Goal: Entertainment & Leisure: Browse casually

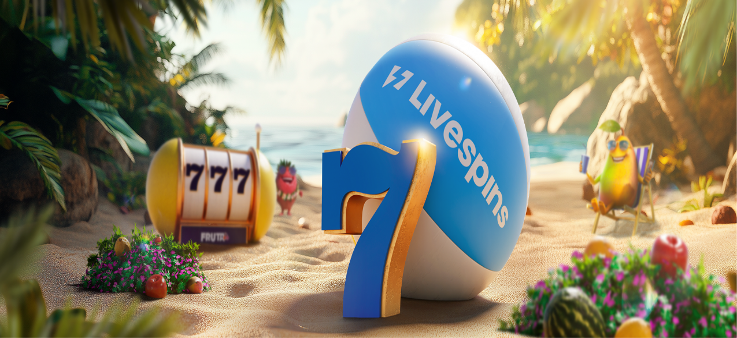
click at [61, 48] on button "Kirjaudu" at bounding box center [80, 42] width 38 height 12
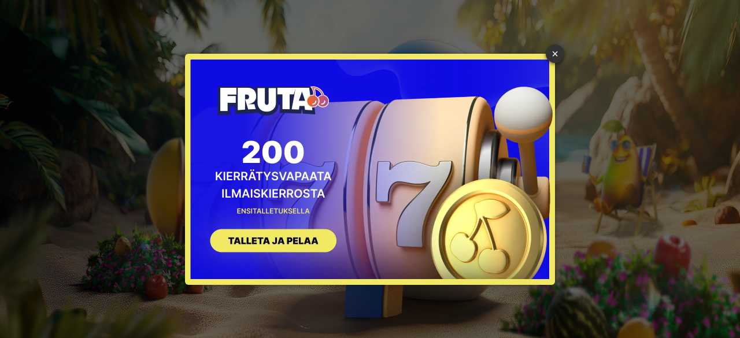
click at [281, 236] on button "SIGN UP" at bounding box center [268, 242] width 146 height 36
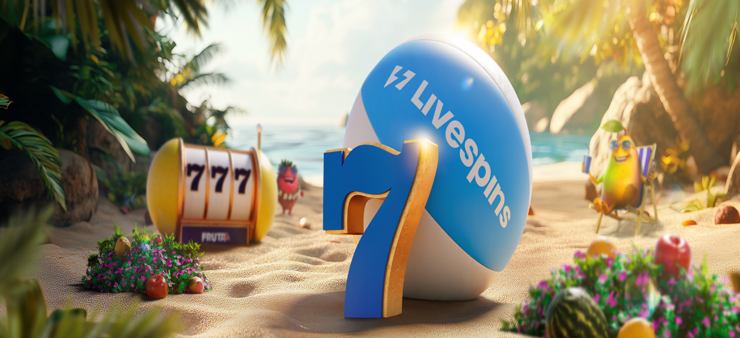
click at [87, 272] on input "***" at bounding box center [46, 278] width 82 height 12
type input "*"
type input "**"
click at [79, 295] on span "TALLETA JA PELAA" at bounding box center [43, 299] width 69 height 9
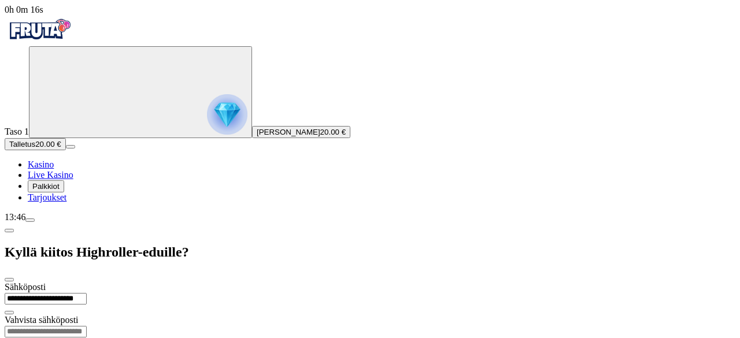
type input "**********"
click at [87, 326] on input "email" at bounding box center [46, 332] width 82 height 12
type input "**********"
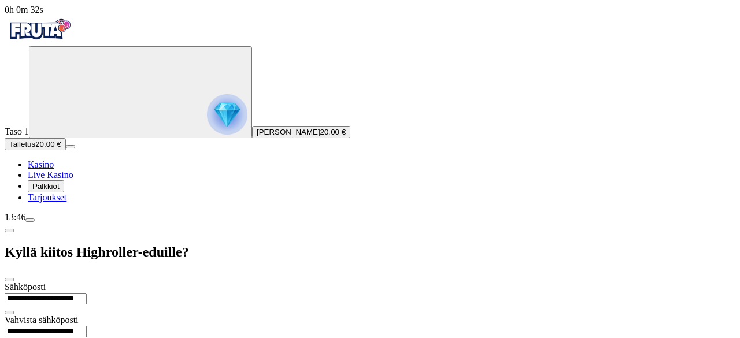
type input "*********"
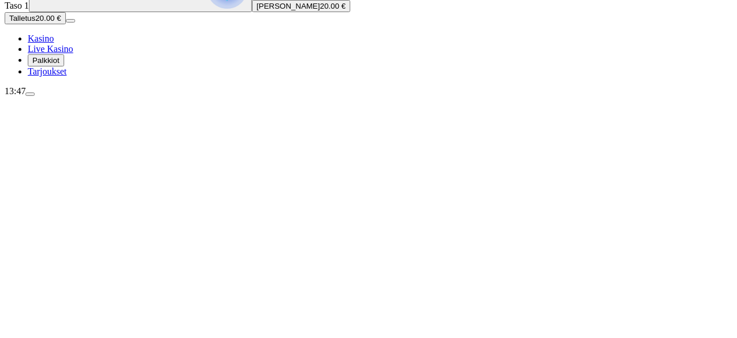
scroll to position [127, 0]
type input "*******"
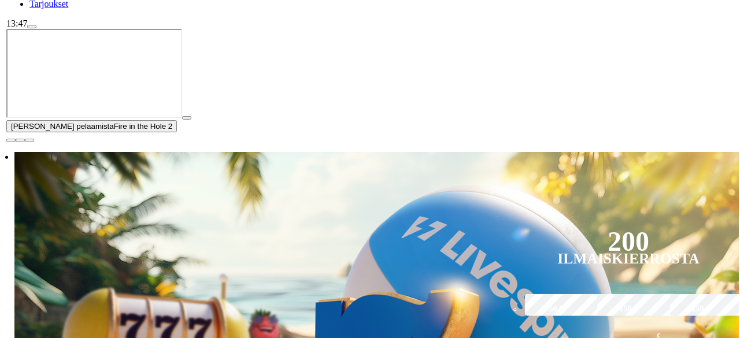
scroll to position [194, 0]
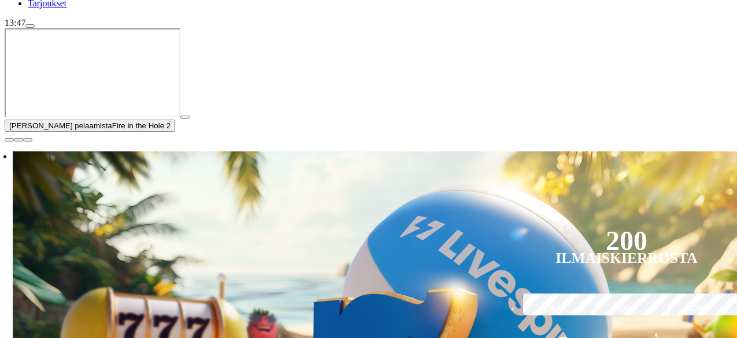
click at [30, 26] on span "menu icon" at bounding box center [30, 26] width 0 height 0
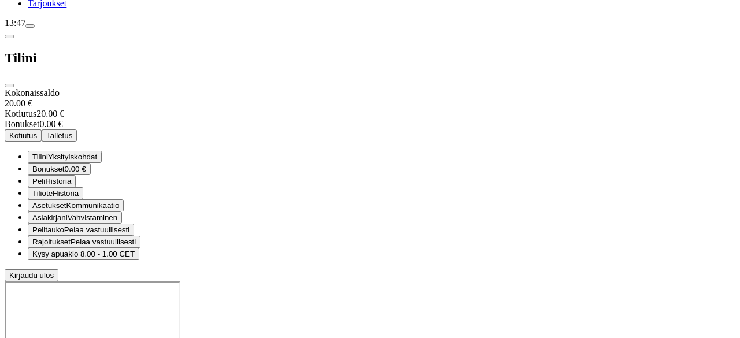
scroll to position [97, 0]
click at [25, 28] on span "13:47" at bounding box center [15, 23] width 21 height 10
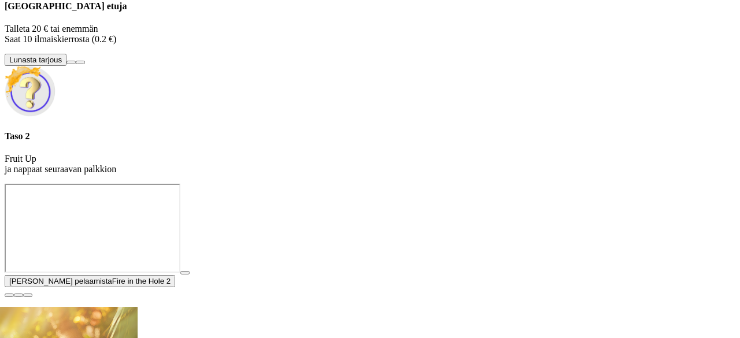
scroll to position [43, 0]
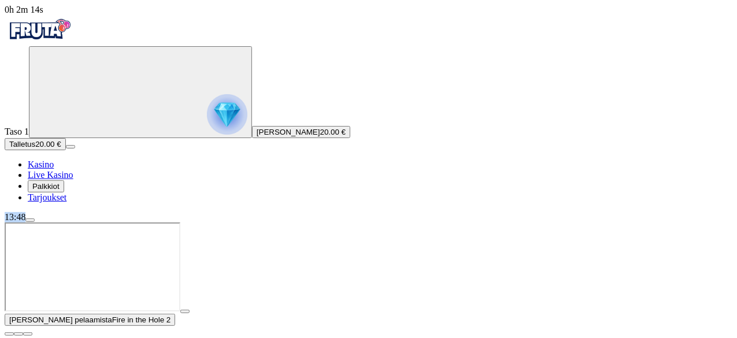
click at [9, 334] on span "close icon" at bounding box center [9, 334] width 0 height 0
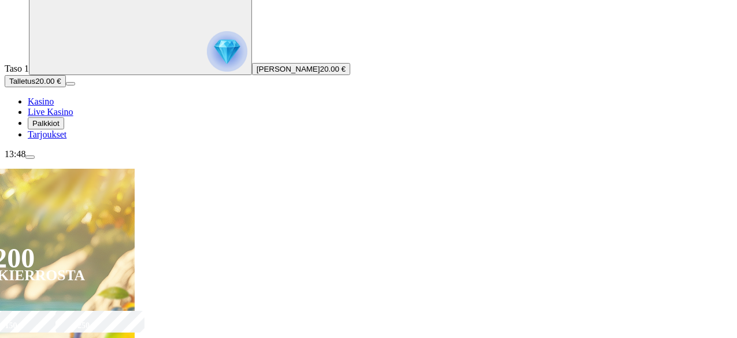
type input "*******"
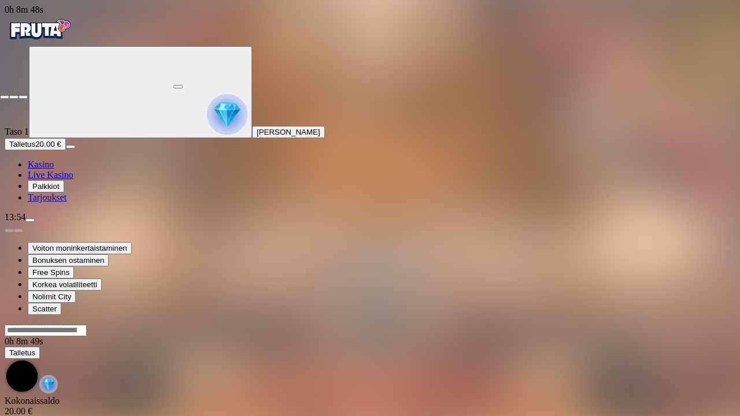
click at [5, 97] on span "close icon" at bounding box center [5, 97] width 0 height 0
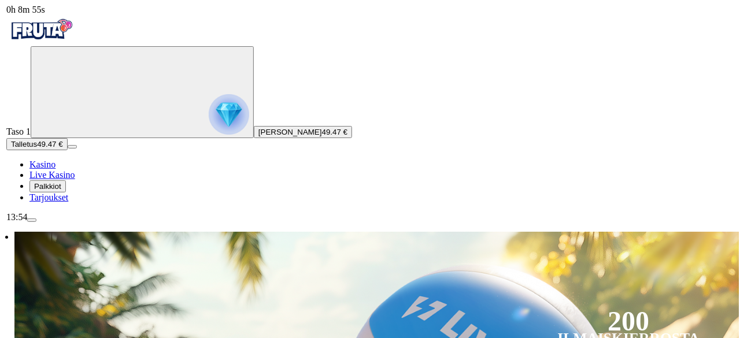
scroll to position [125, 0]
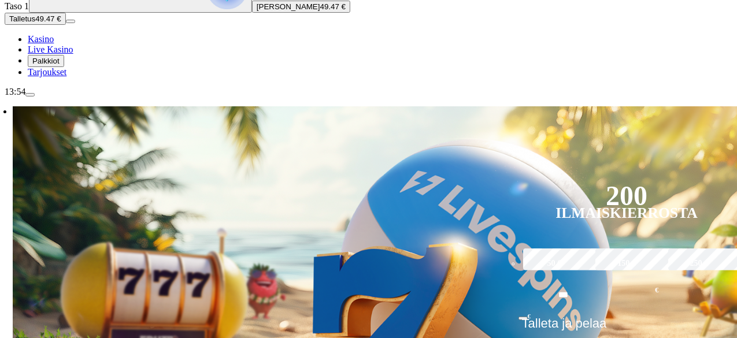
click at [30, 95] on span "menu icon" at bounding box center [30, 95] width 0 height 0
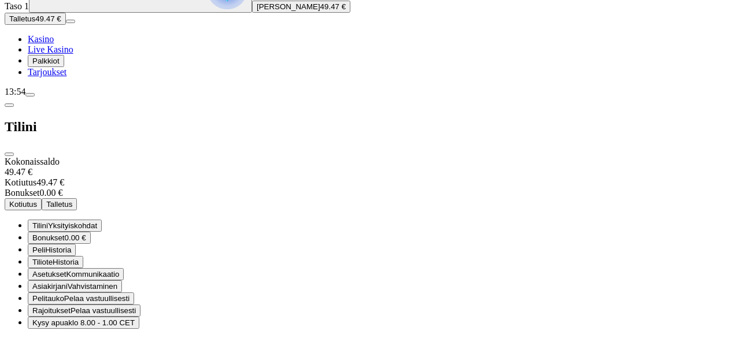
click at [30, 95] on span "menu icon" at bounding box center [30, 95] width 0 height 0
click at [83, 256] on button "Tiliote Historia" at bounding box center [55, 262] width 55 height 12
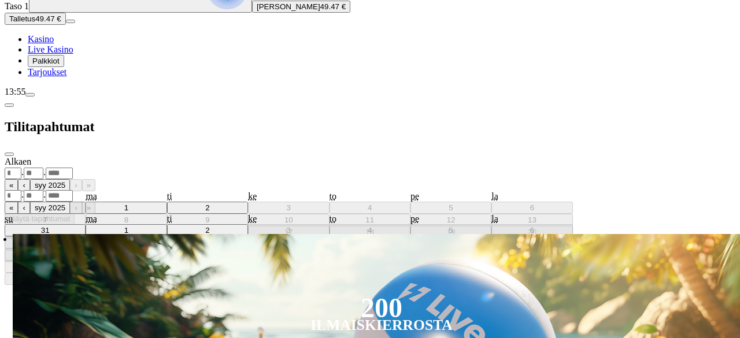
click at [9, 105] on span "chevron-left icon" at bounding box center [9, 105] width 0 height 0
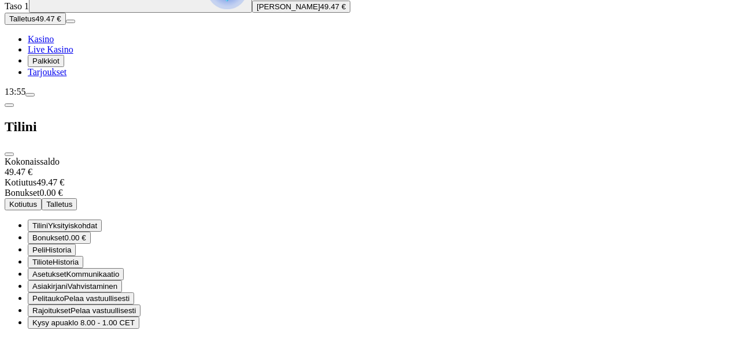
scroll to position [97, 0]
click at [139, 317] on button "Kysy apua klo 8.00 - 1.00 CET" at bounding box center [84, 323] width 112 height 12
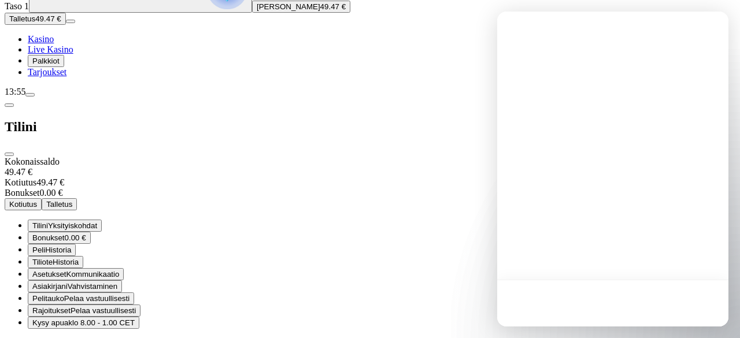
scroll to position [0, 0]
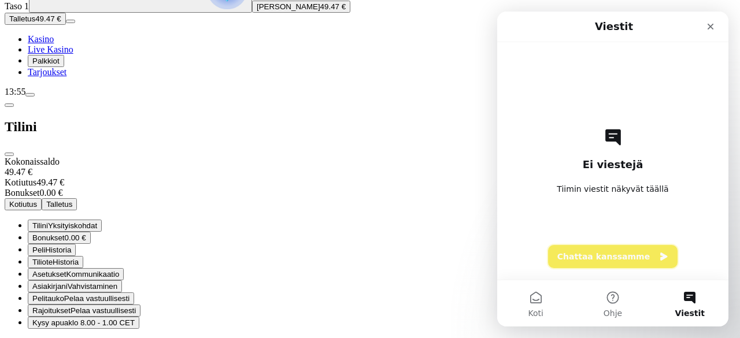
click at [595, 258] on button "Chattaa kanssamme" at bounding box center [612, 256] width 129 height 23
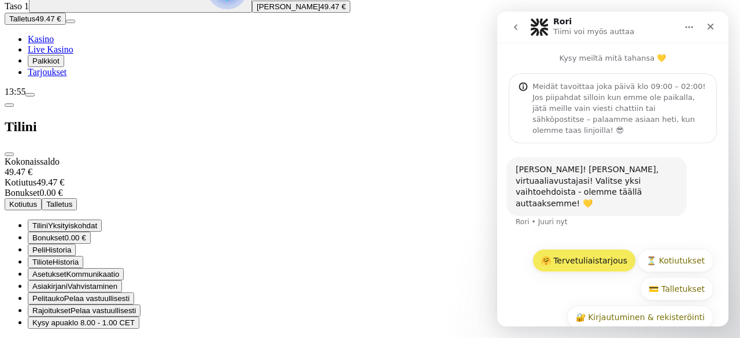
scroll to position [27, 0]
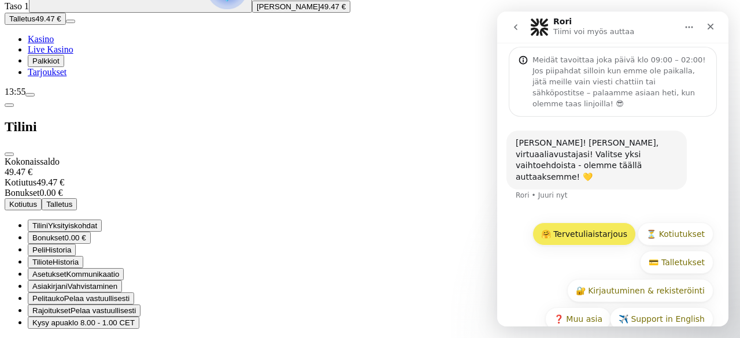
click at [590, 222] on button "🤗 Tervetuliaistarjous" at bounding box center [583, 233] width 103 height 23
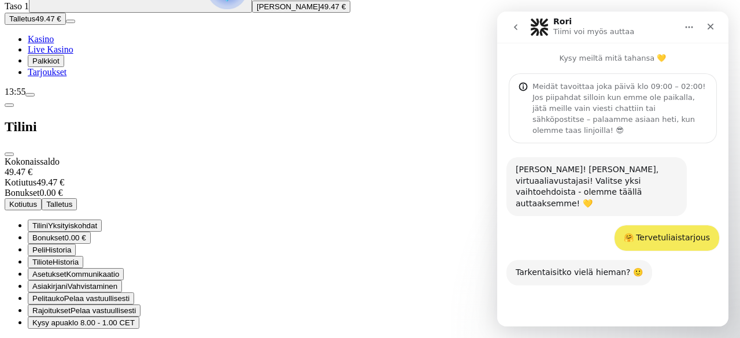
scroll to position [55, 0]
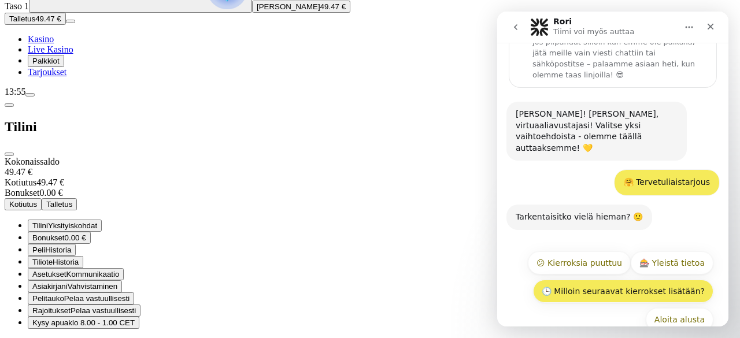
click at [623, 280] on button "🕒 Milloin seuraavat kierrokset lisätään?" at bounding box center [623, 291] width 180 height 23
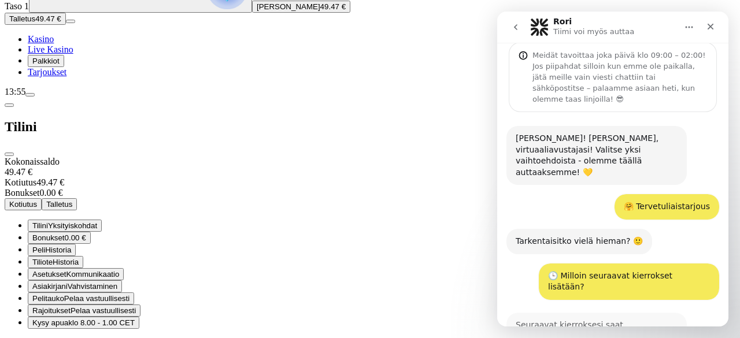
scroll to position [227, 0]
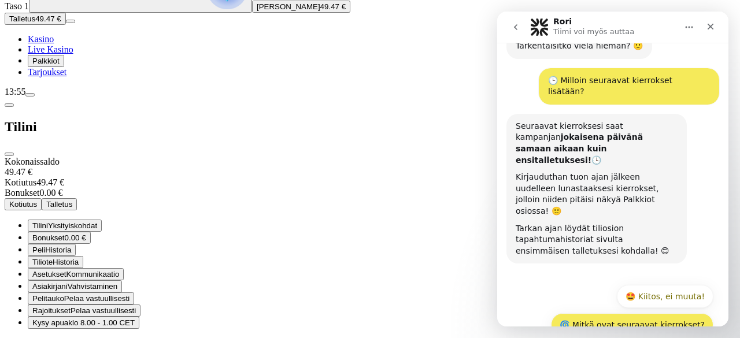
click at [608, 313] on button "🌀 Mitkä ovat seuraavat kierrokset?" at bounding box center [632, 324] width 162 height 23
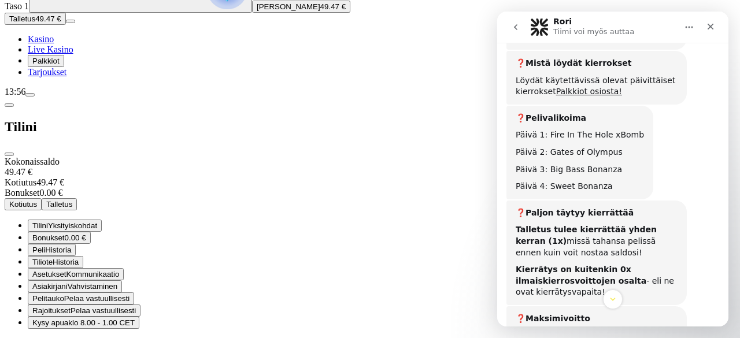
scroll to position [860, 0]
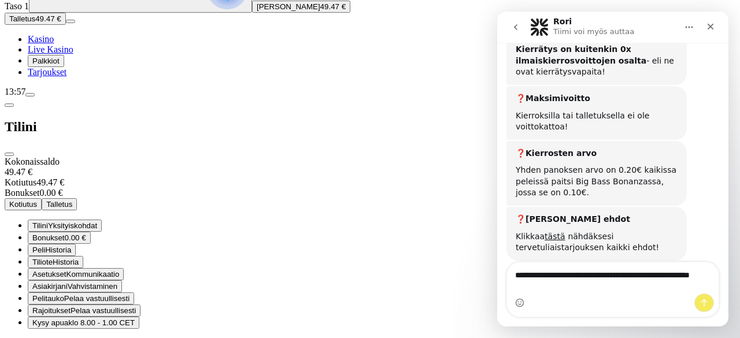
scroll to position [898, 0]
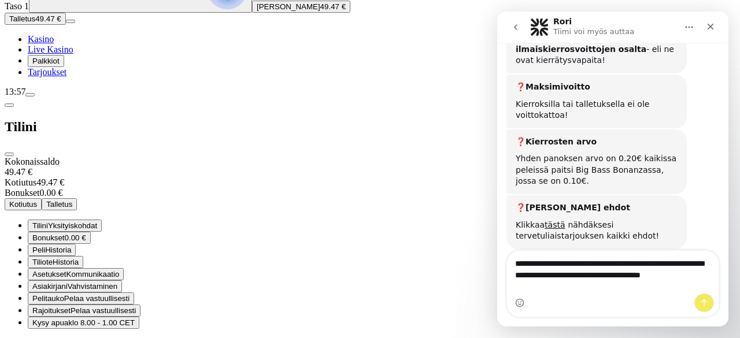
type textarea "**********"
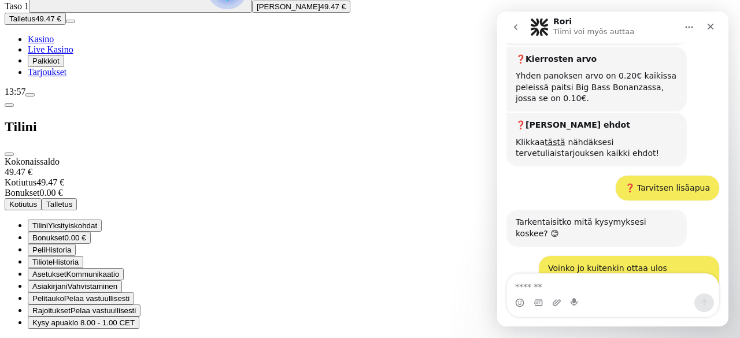
scroll to position [989, 0]
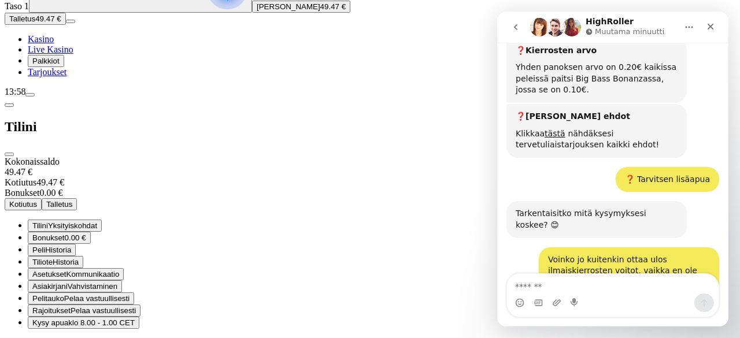
click at [552, 39] on nav "HighRoller Muutama minuutti" at bounding box center [612, 27] width 231 height 31
click at [548, 28] on img "Intercom messenger" at bounding box center [555, 27] width 18 height 18
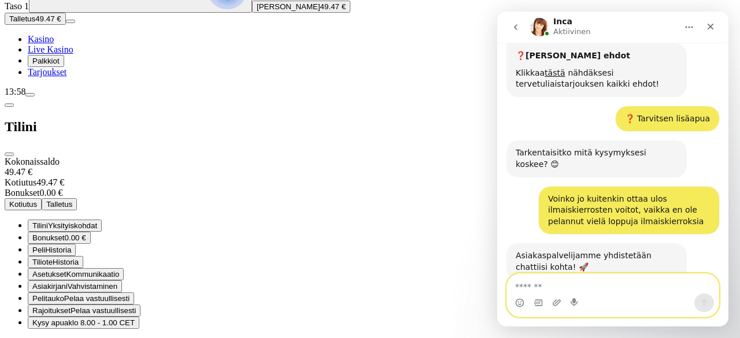
click at [584, 280] on textarea "Viesti…" at bounding box center [613, 284] width 212 height 20
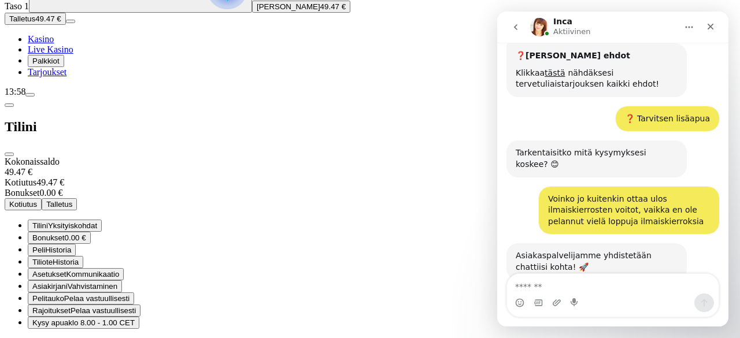
click at [670, 290] on div "[PERSON_NAME] joined the conversation 13:58" at bounding box center [612, 298] width 213 height 17
click at [671, 290] on div "[PERSON_NAME] joined the conversation 13:58" at bounding box center [612, 298] width 213 height 17
click at [647, 250] on div "Asiakaspalvelijamme yhdistetään chattiisi kohta! 🚀" at bounding box center [596, 261] width 162 height 23
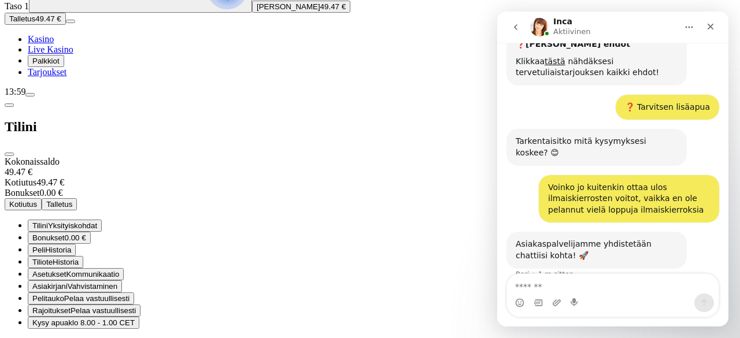
click at [9, 154] on span "close icon" at bounding box center [9, 154] width 0 height 0
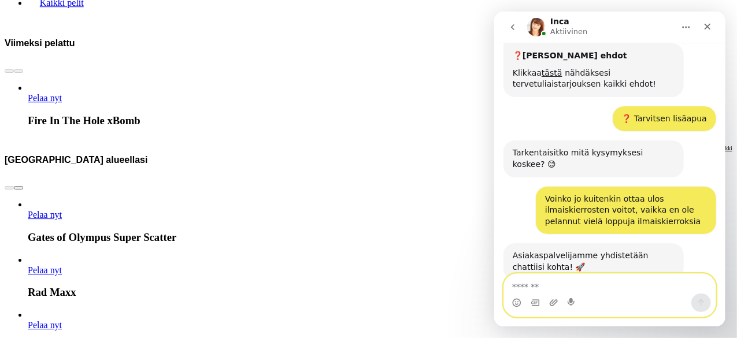
scroll to position [1857, 0]
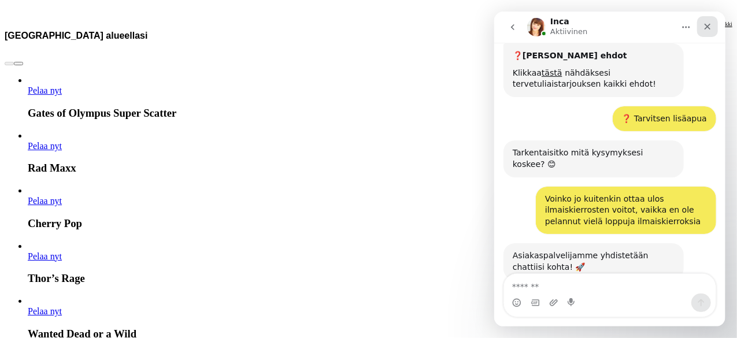
click at [703, 20] on div "Sulje" at bounding box center [706, 26] width 21 height 21
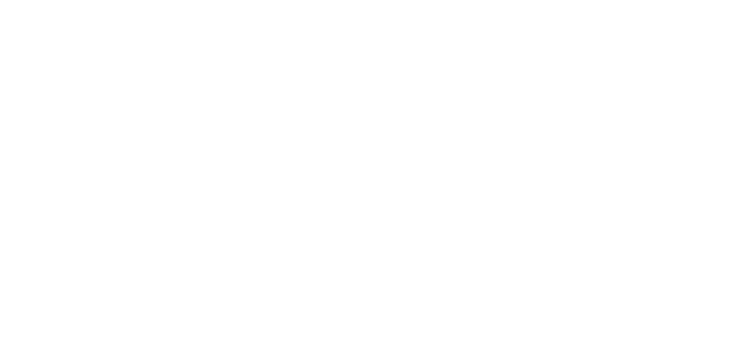
scroll to position [0, 0]
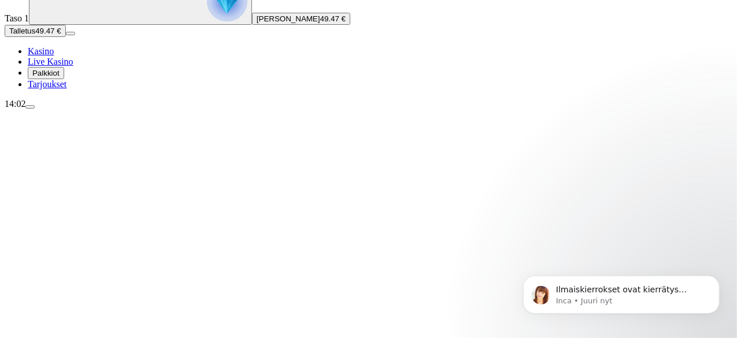
scroll to position [1122, 0]
type input "*"
click at [594, 297] on p "Inca • Juuri nyt" at bounding box center [629, 300] width 149 height 10
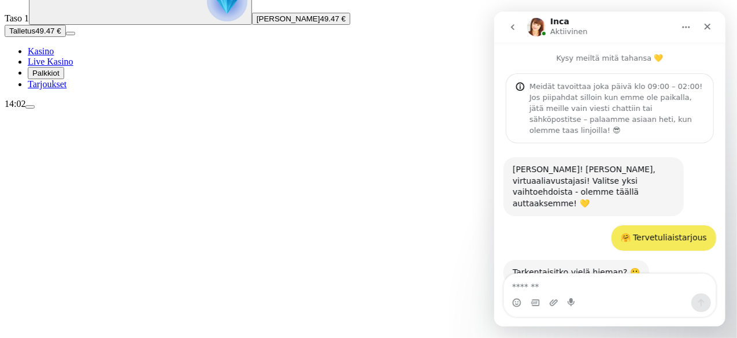
scroll to position [2, 0]
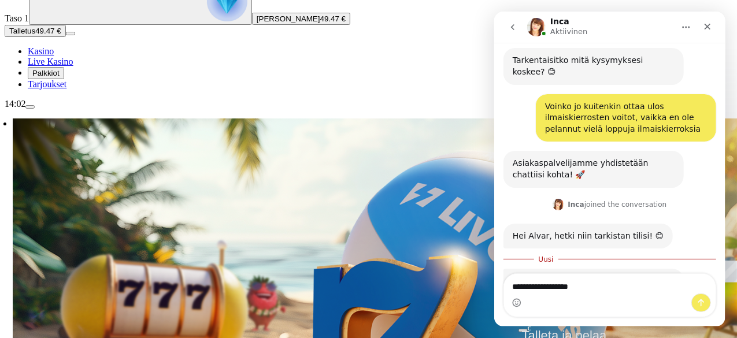
type textarea "**********"
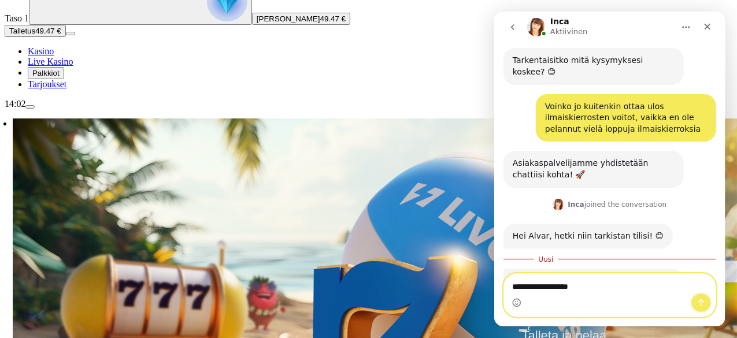
click at [693, 299] on button "Lähetä viesti…" at bounding box center [701, 303] width 20 height 18
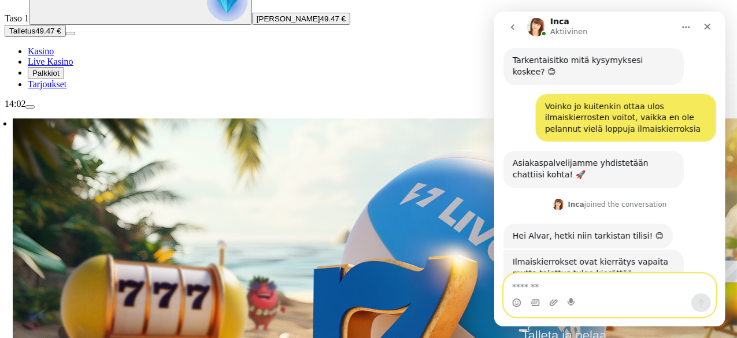
scroll to position [1156, 0]
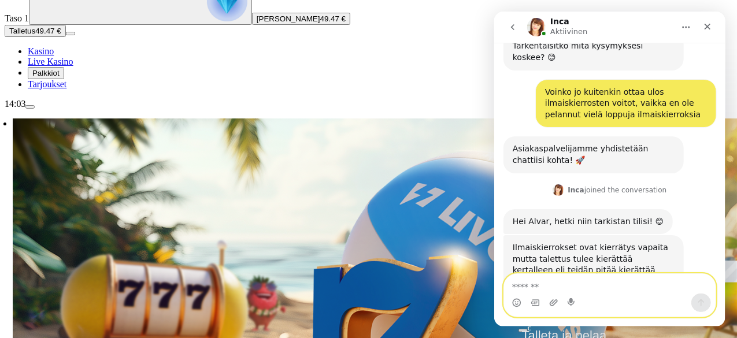
type textarea "*"
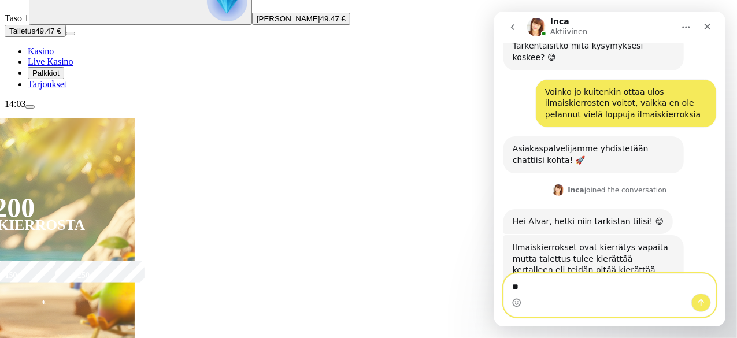
type textarea "*"
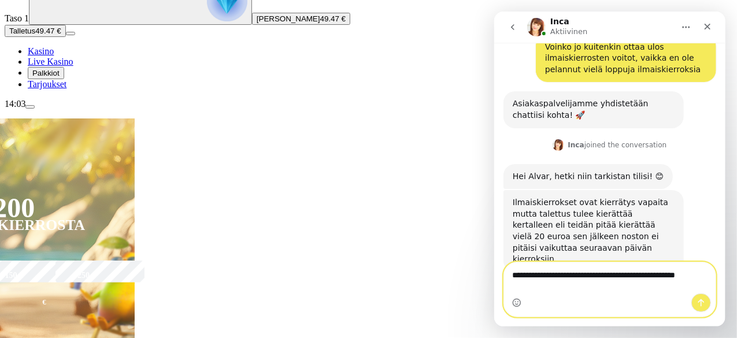
scroll to position [1202, 0]
type textarea "**********"
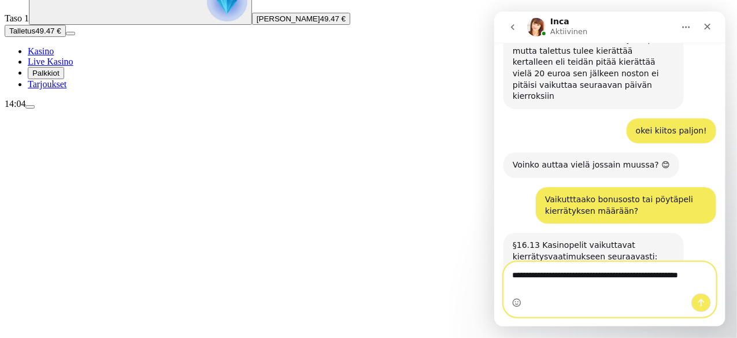
scroll to position [1375, 0]
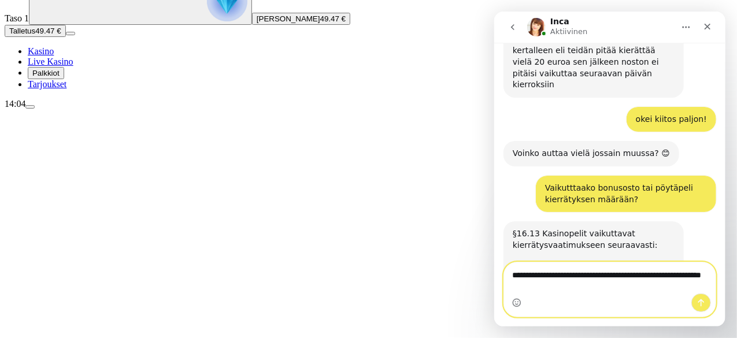
type textarea "**********"
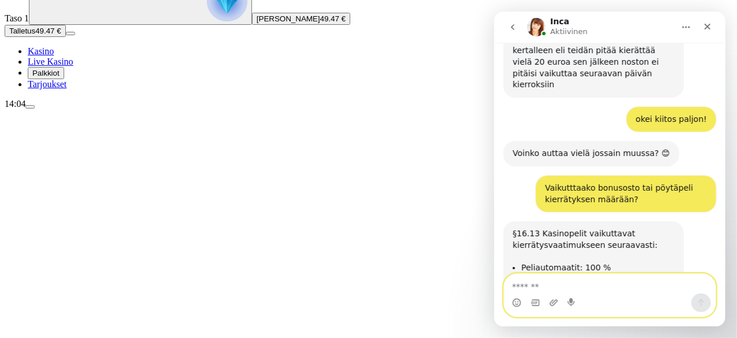
scroll to position [1409, 0]
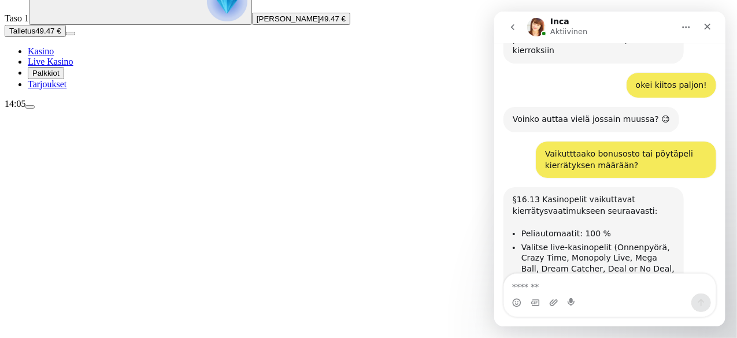
click at [536, 25] on img "Intercom messenger" at bounding box center [535, 27] width 18 height 18
click at [535, 30] on img "Intercom messenger" at bounding box center [535, 27] width 18 height 18
click at [540, 27] on img "Intercom messenger" at bounding box center [535, 27] width 18 height 18
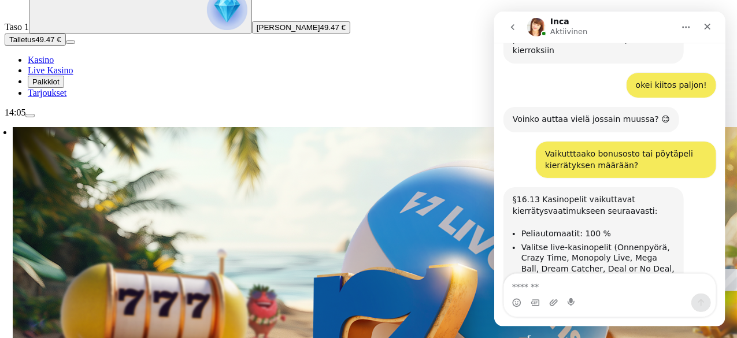
scroll to position [87, 0]
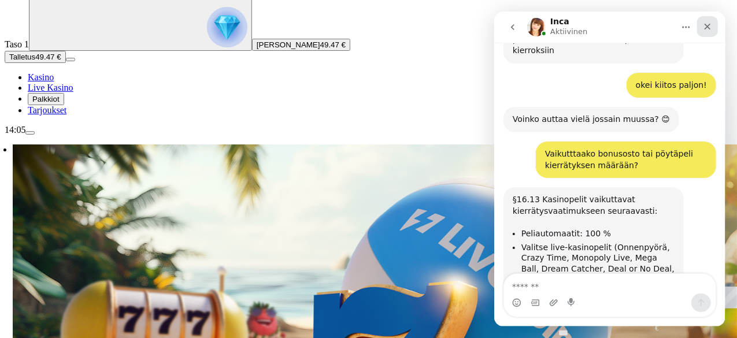
click at [706, 26] on icon "Sulje" at bounding box center [707, 27] width 6 height 6
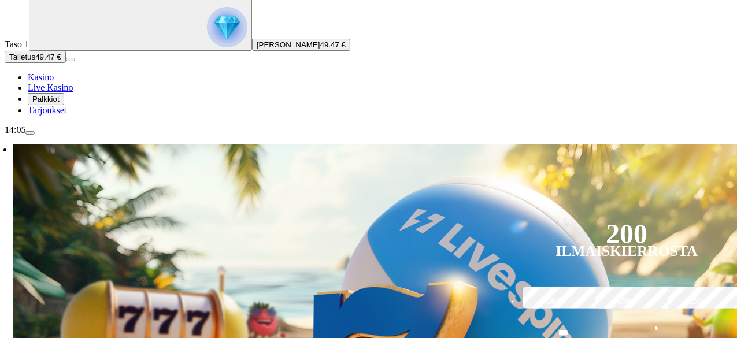
type input "*"
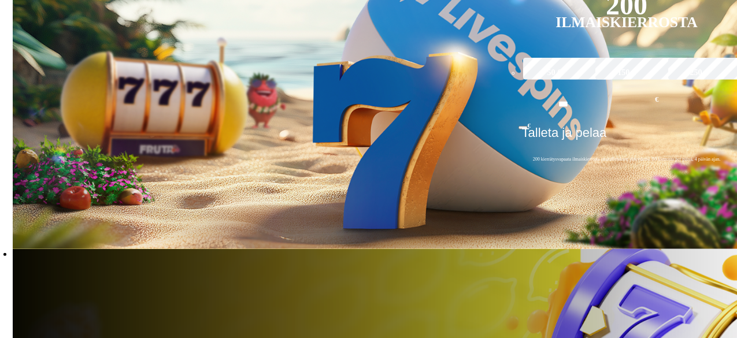
scroll to position [311, 0]
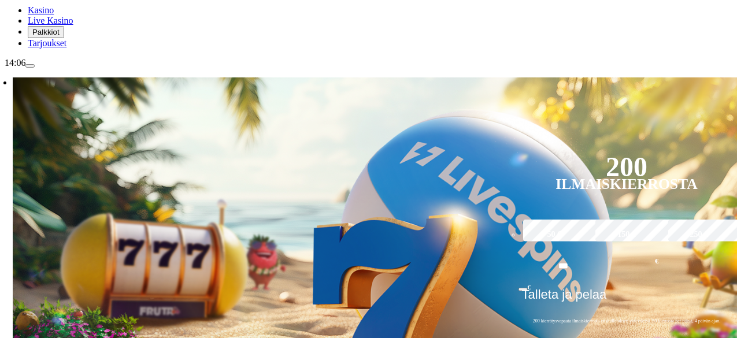
type input "*"
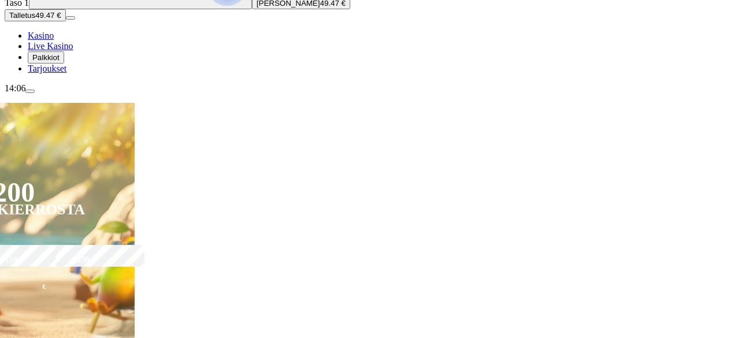
scroll to position [113, 0]
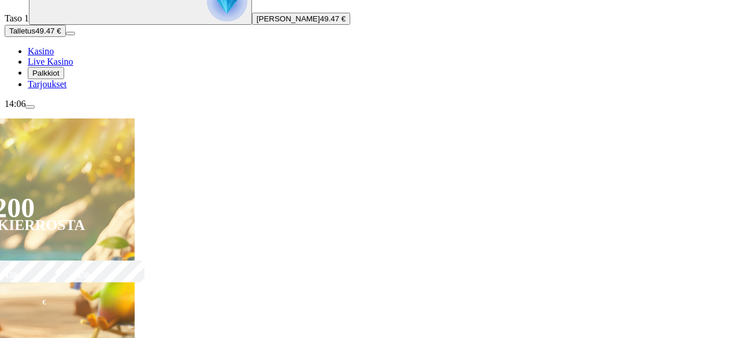
type input "*******"
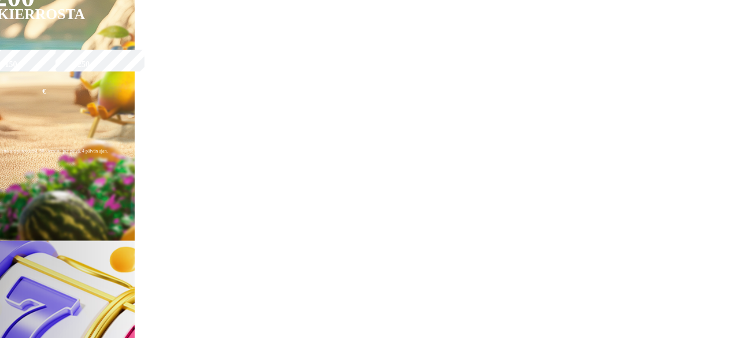
scroll to position [405, 0]
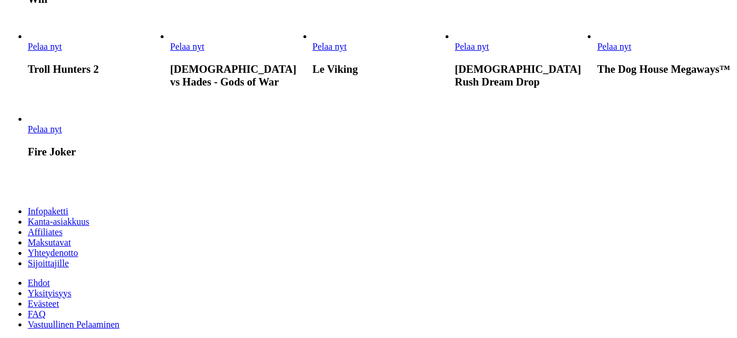
scroll to position [1027, 0]
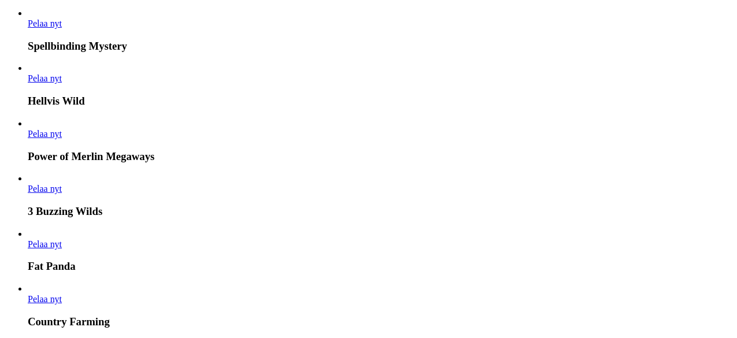
scroll to position [1027, 0]
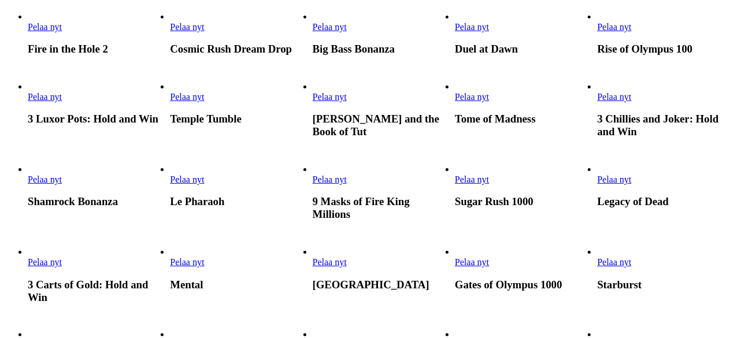
type input "*****"
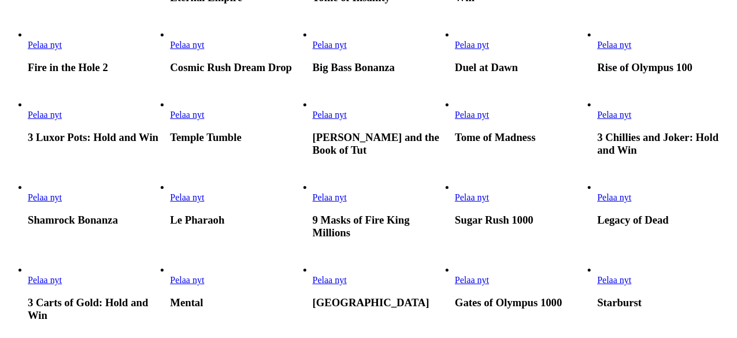
scroll to position [659, 0]
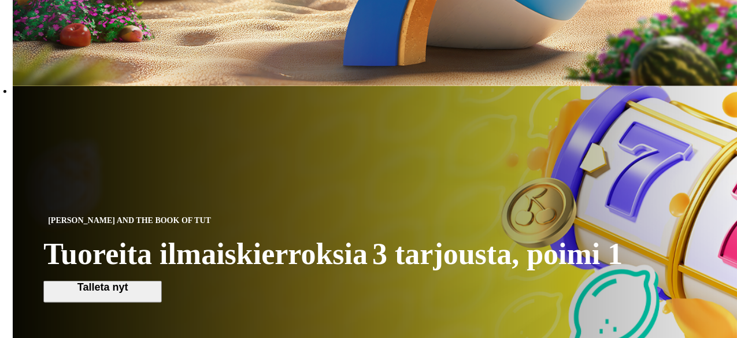
scroll to position [530, 0]
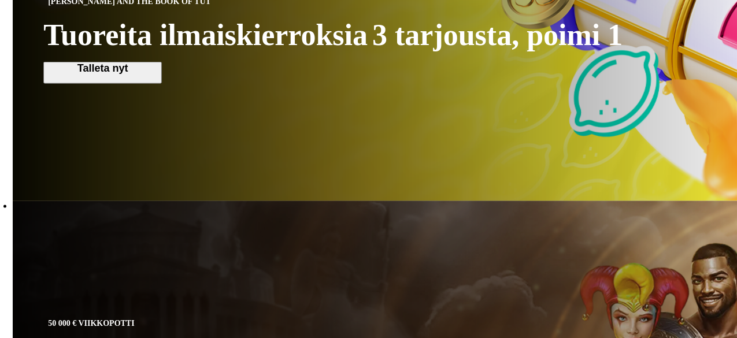
scroll to position [699, 0]
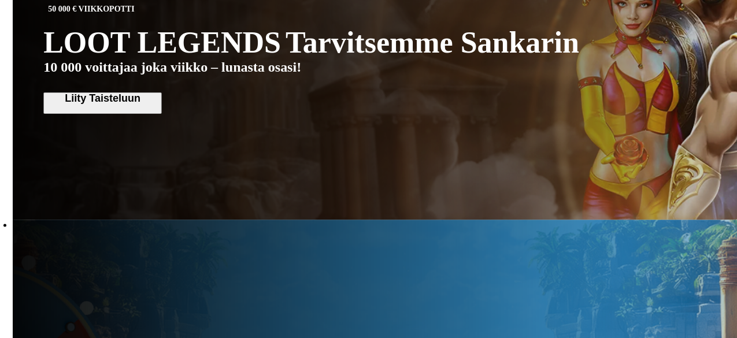
scroll to position [1126, 0]
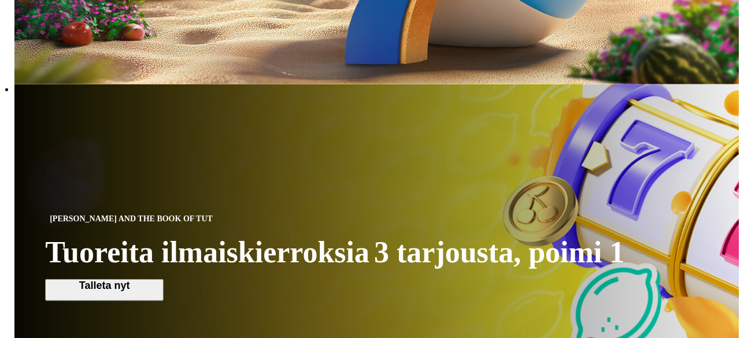
scroll to position [481, 0]
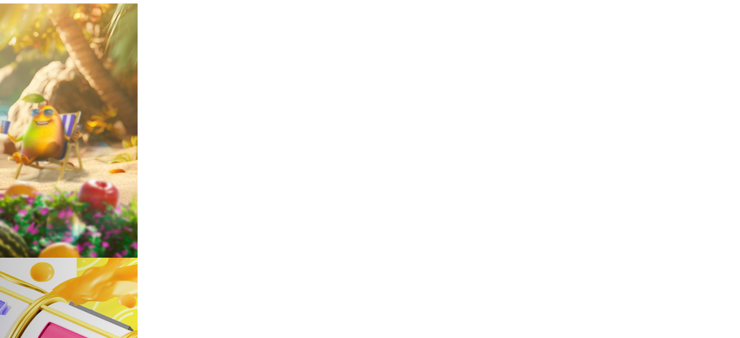
scroll to position [80, 0]
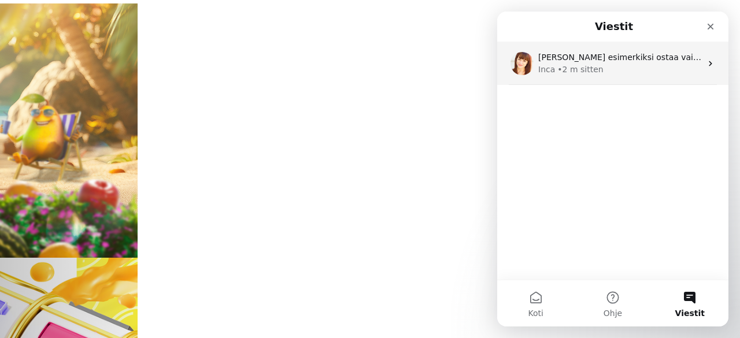
click at [599, 81] on div "[PERSON_NAME] esimerkiksi ostaa vain 20 euron bonuksen ja se riittää? Inca • 2 …" at bounding box center [612, 63] width 231 height 43
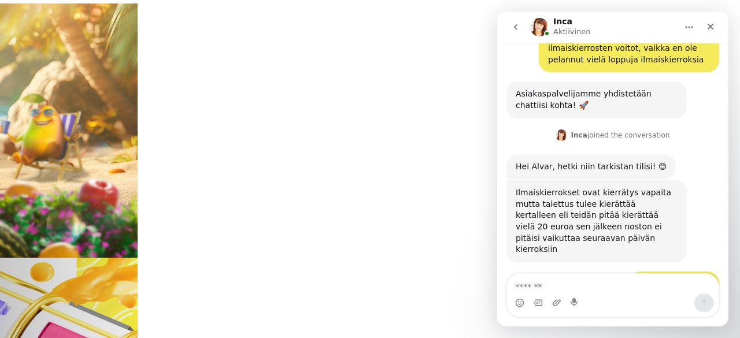
scroll to position [1409, 0]
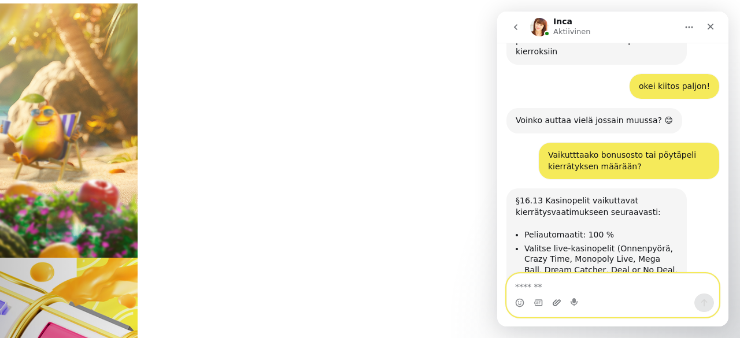
click at [554, 304] on icon "Lataa liite" at bounding box center [556, 302] width 8 height 6
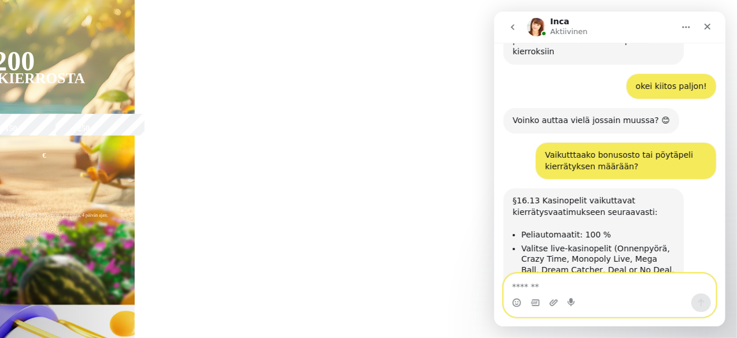
scroll to position [1443, 0]
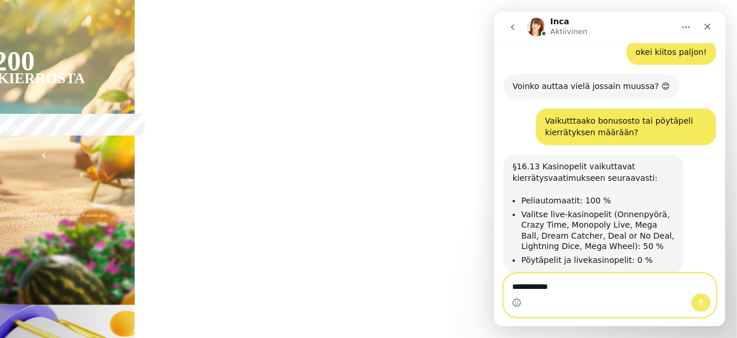
type textarea "**********"
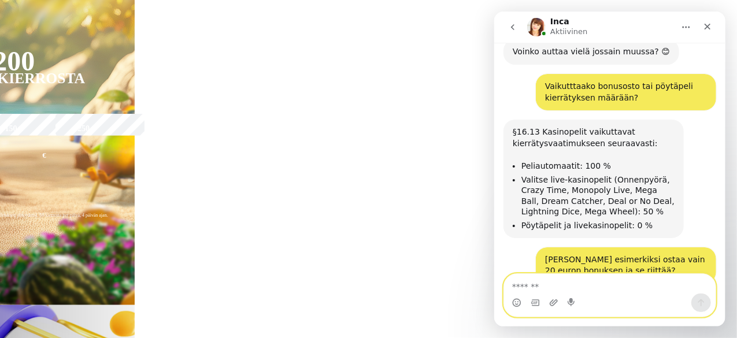
type textarea "*"
type textarea "**********"
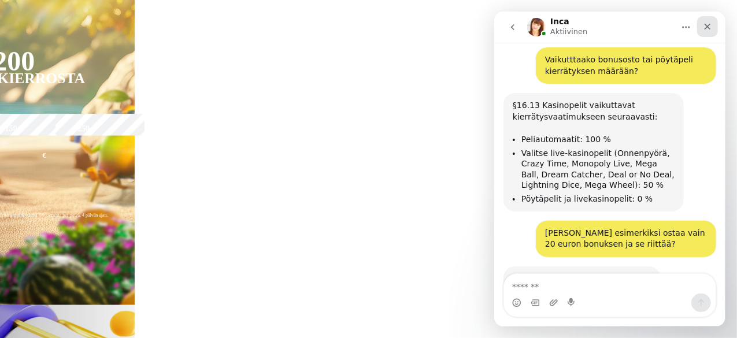
click at [710, 27] on icon "Sulje" at bounding box center [706, 26] width 9 height 9
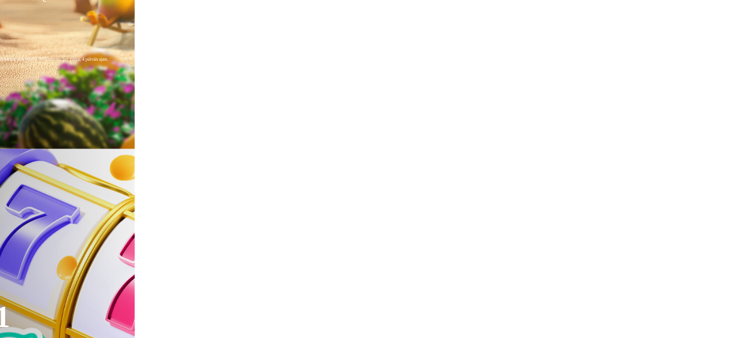
scroll to position [415, 0]
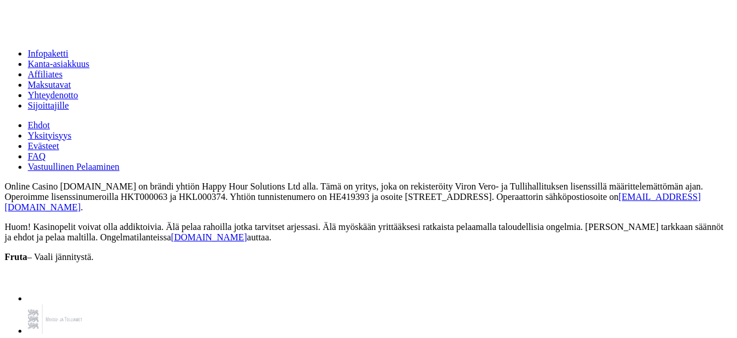
scroll to position [1153, 0]
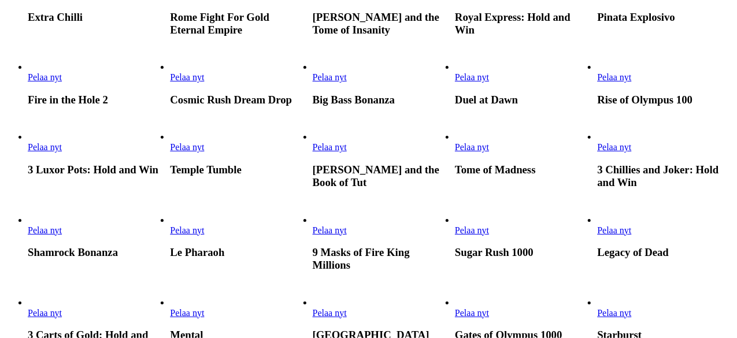
scroll to position [1198, 0]
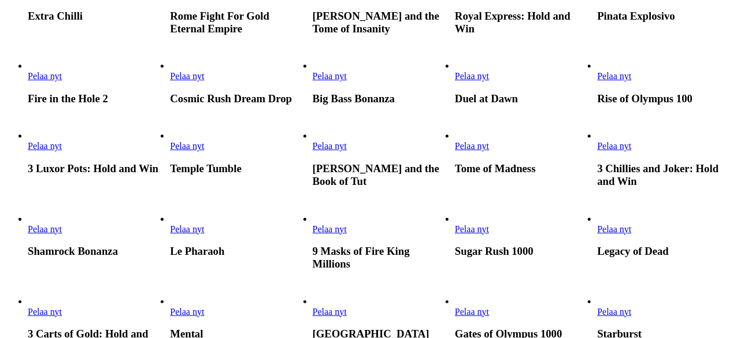
type input "***"
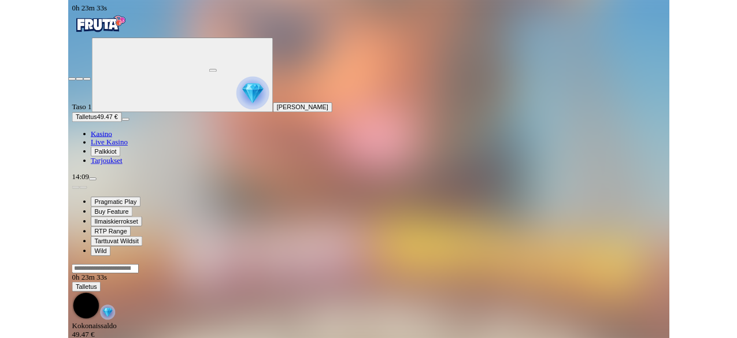
scroll to position [1643, 0]
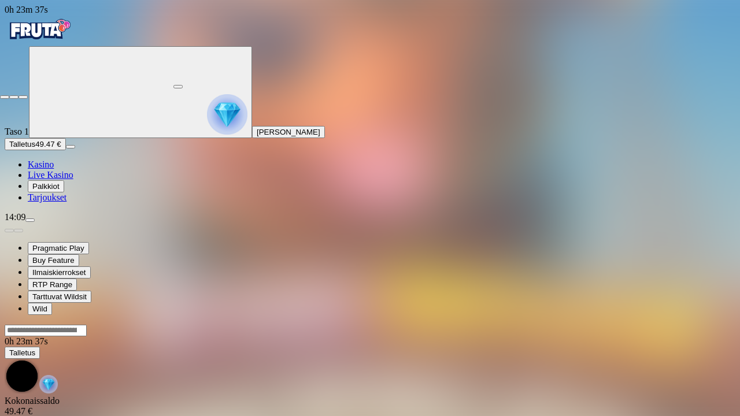
click at [5, 97] on span "close icon" at bounding box center [5, 97] width 0 height 0
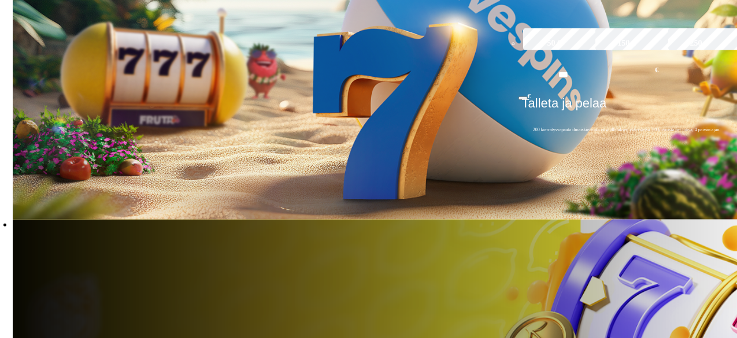
scroll to position [246, 0]
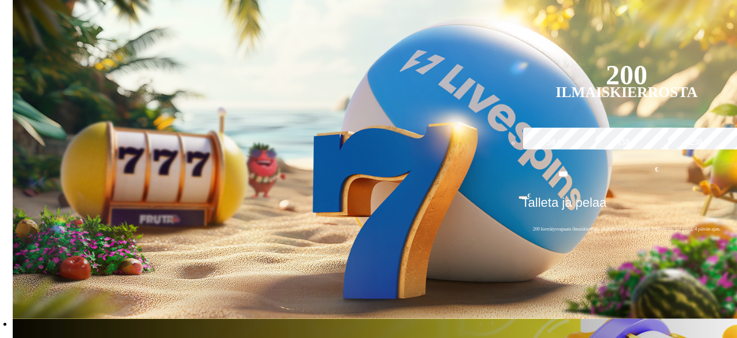
type input "***"
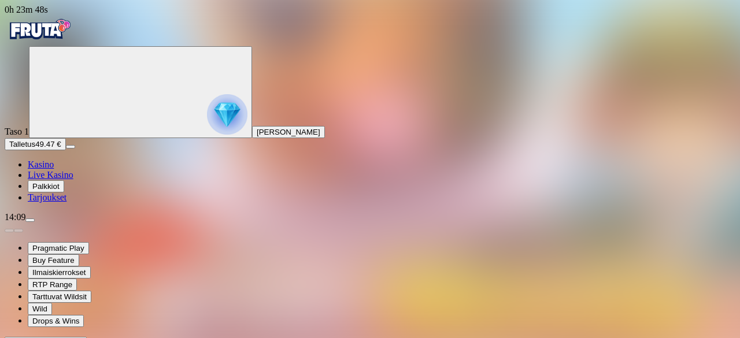
scroll to position [1721, 0]
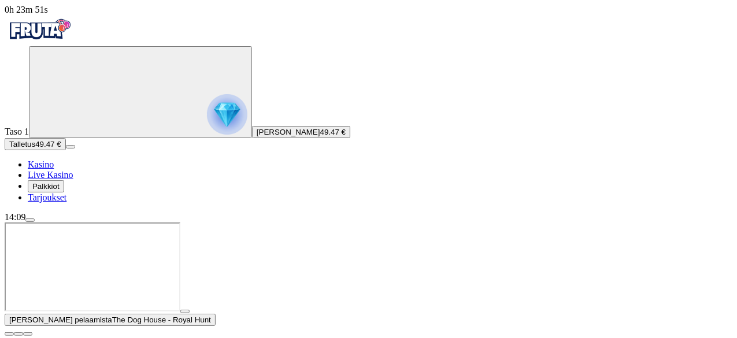
scroll to position [1721, 0]
click at [9, 334] on span "close icon" at bounding box center [9, 334] width 0 height 0
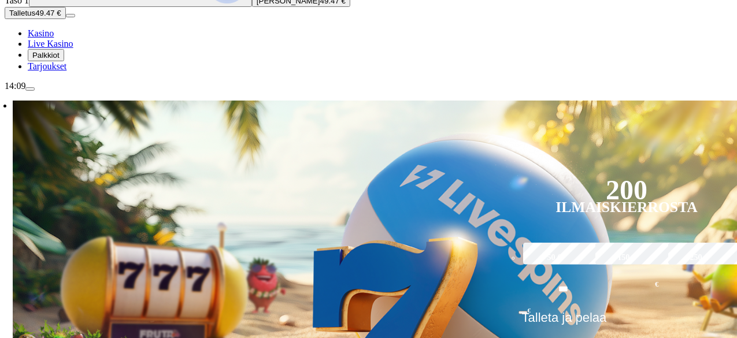
scroll to position [283, 0]
type input "***"
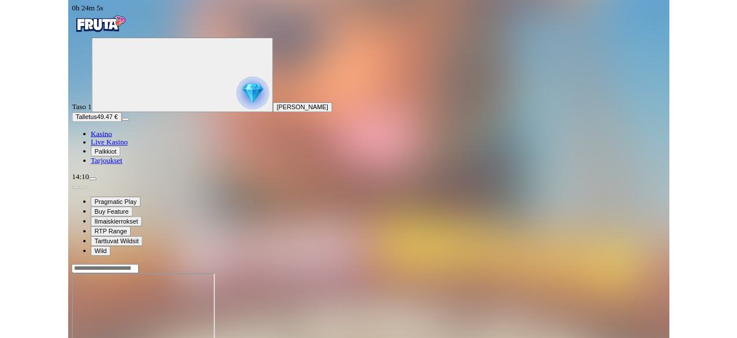
scroll to position [1643, 0]
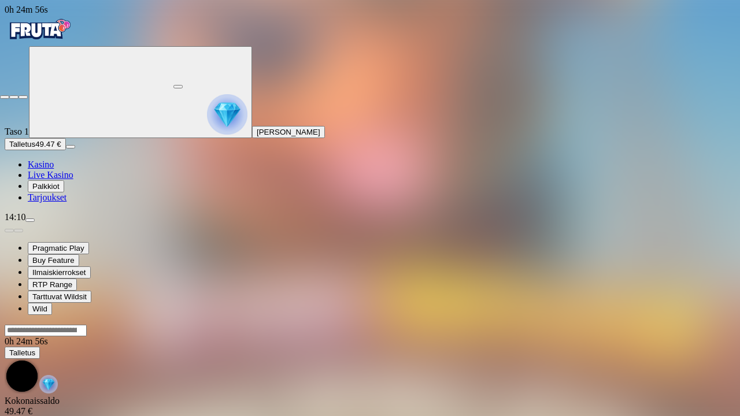
click at [5, 97] on span "close icon" at bounding box center [5, 97] width 0 height 0
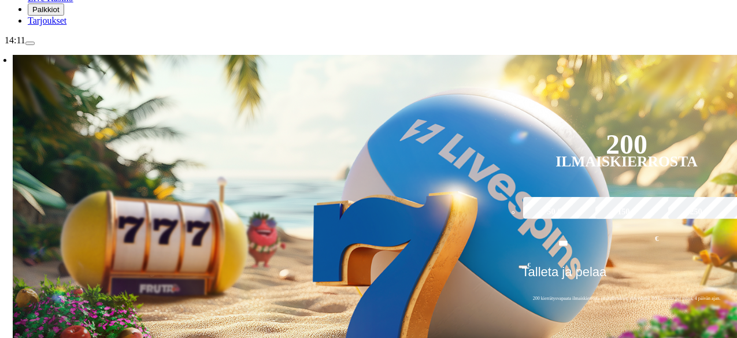
scroll to position [178, 0]
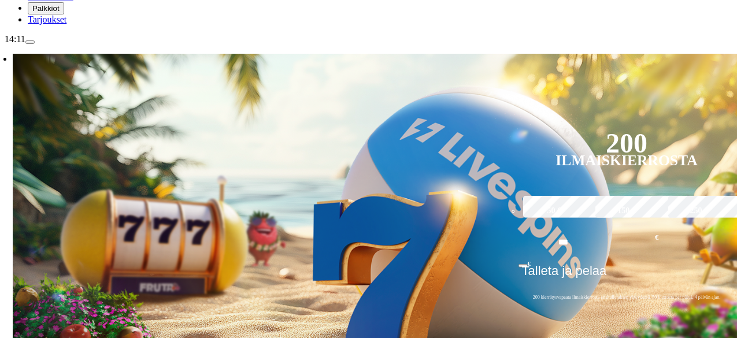
type input "****"
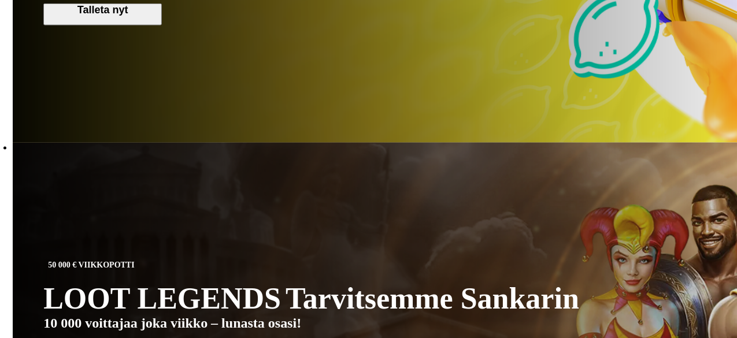
scroll to position [756, 0]
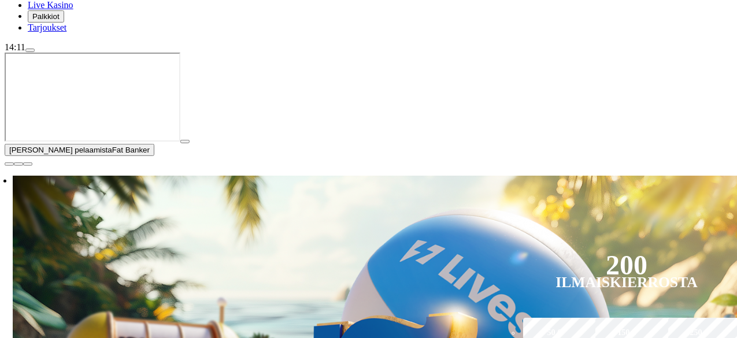
scroll to position [198, 0]
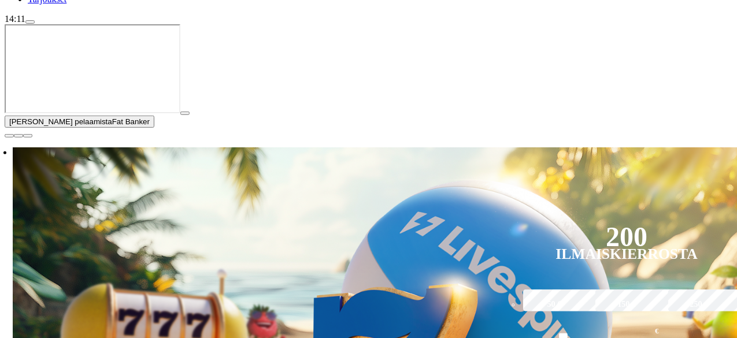
click at [9, 136] on span "close icon" at bounding box center [9, 136] width 0 height 0
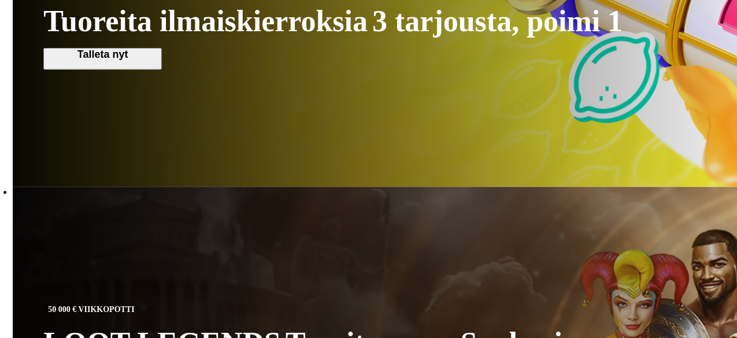
scroll to position [712, 0]
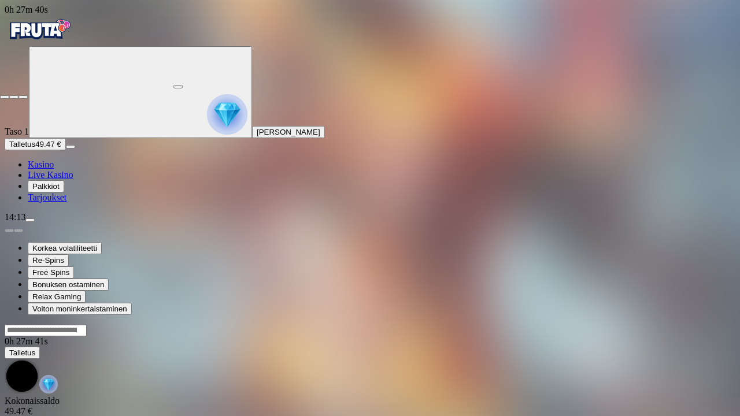
click at [5, 97] on span "close icon" at bounding box center [5, 97] width 0 height 0
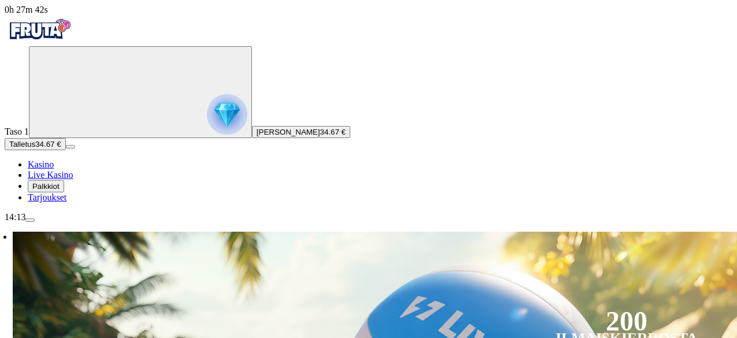
scroll to position [1721, 0]
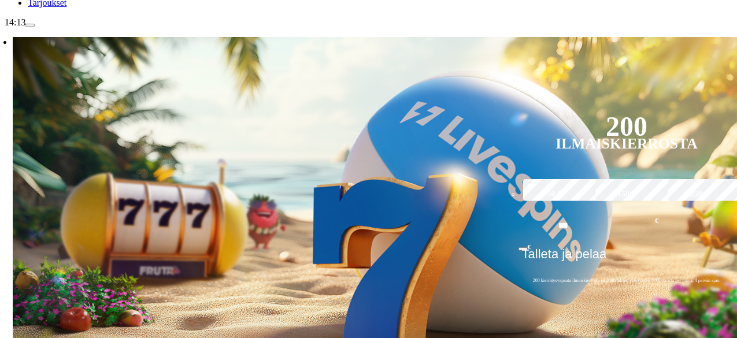
scroll to position [396, 0]
type input "***"
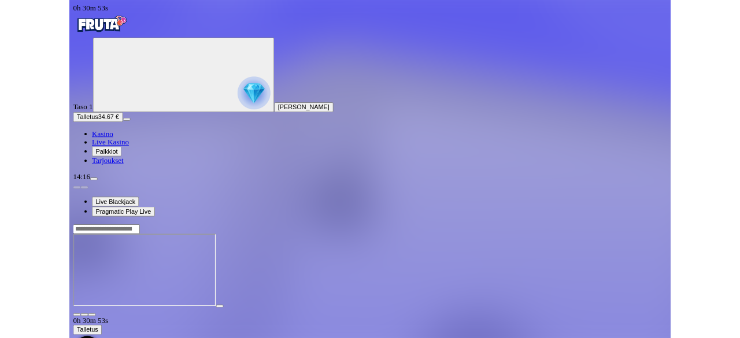
scroll to position [1721, 0]
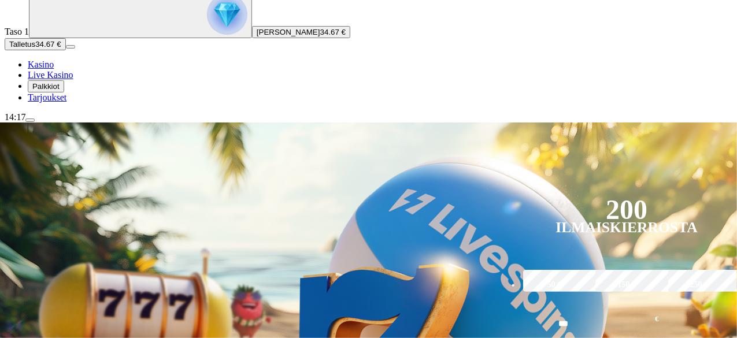
scroll to position [99, 0]
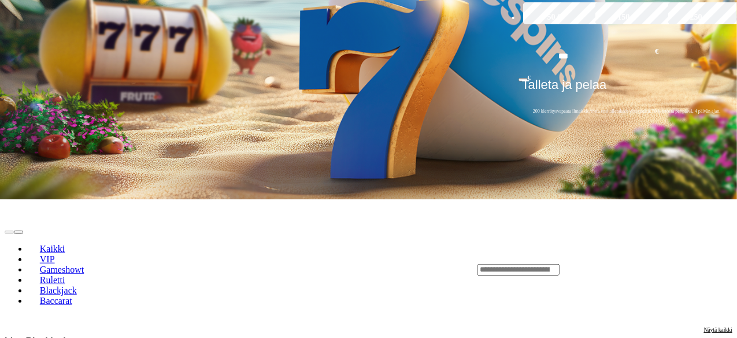
scroll to position [303, 0]
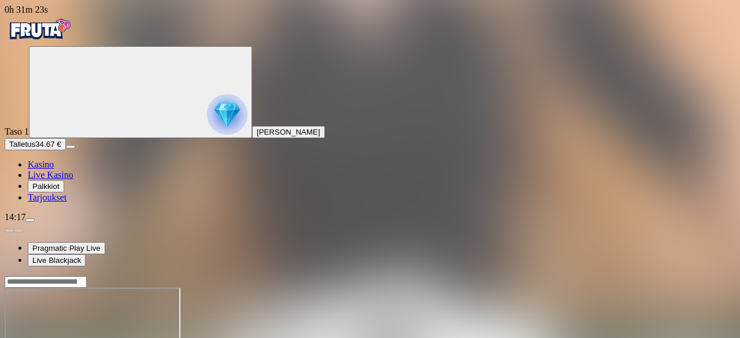
scroll to position [1721, 0]
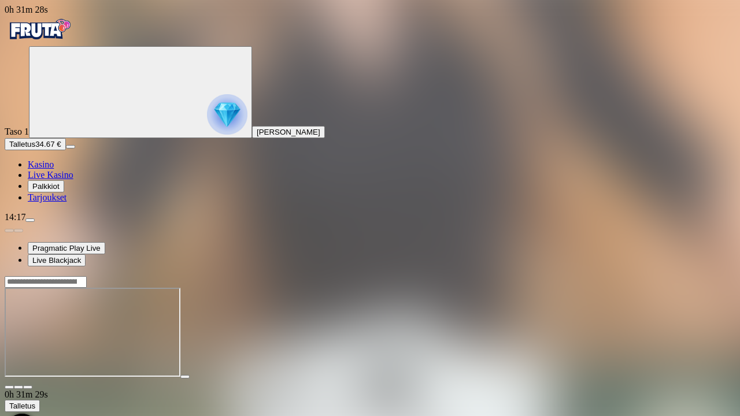
scroll to position [1643, 0]
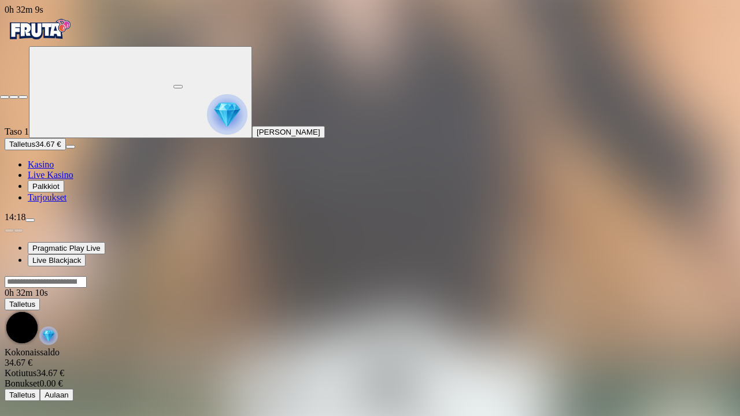
click at [5, 97] on span "close icon" at bounding box center [5, 97] width 0 height 0
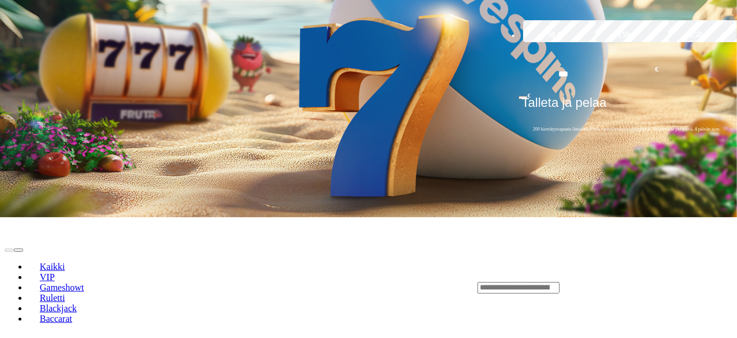
scroll to position [343, 0]
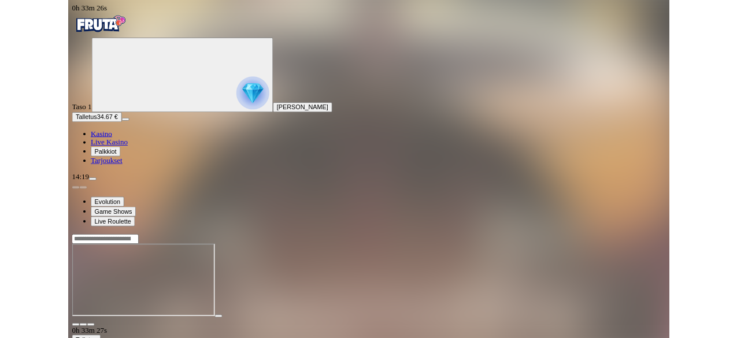
scroll to position [1643, 0]
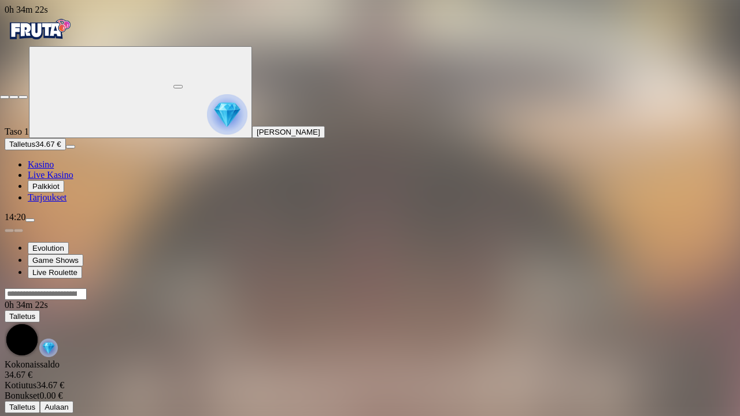
click at [5, 97] on span "close icon" at bounding box center [5, 97] width 0 height 0
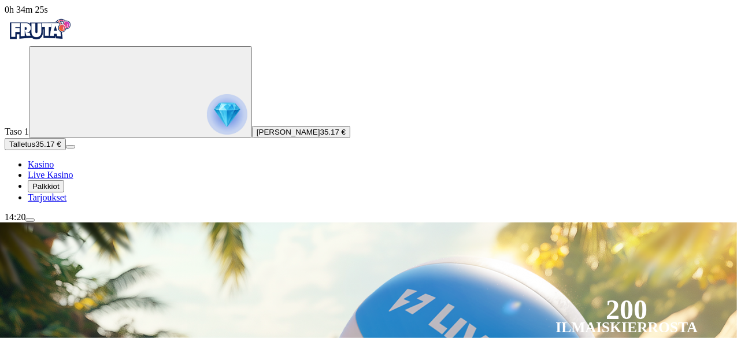
scroll to position [1721, 0]
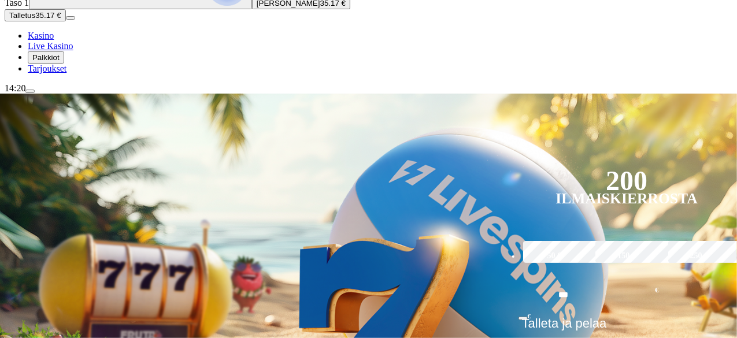
scroll to position [0, 0]
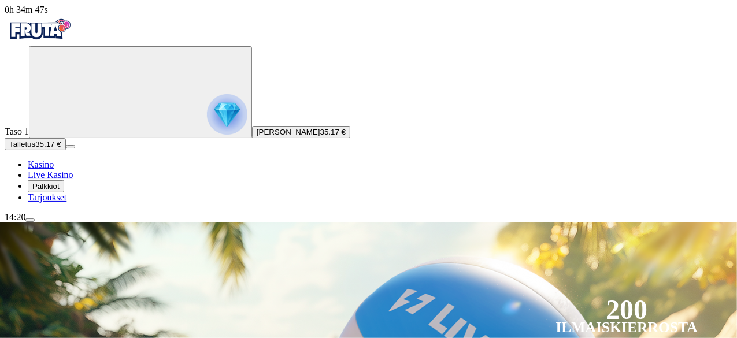
type input "*"
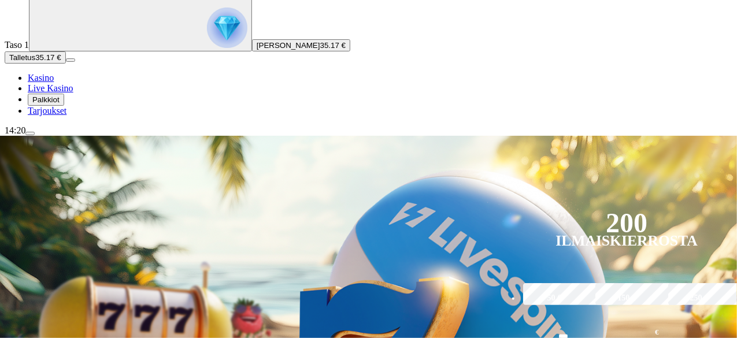
scroll to position [714, 0]
type input "**********"
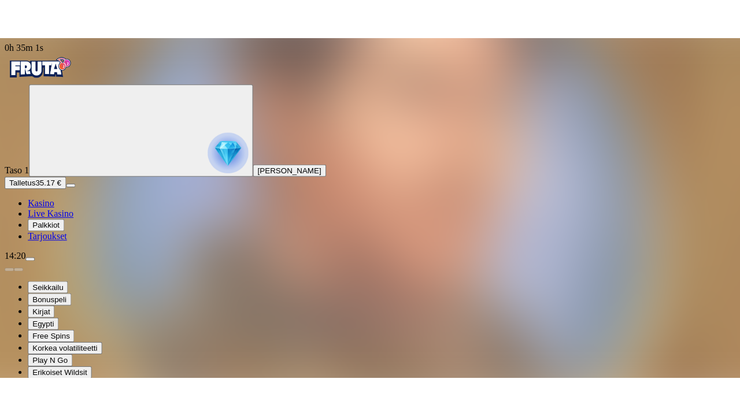
scroll to position [1721, 0]
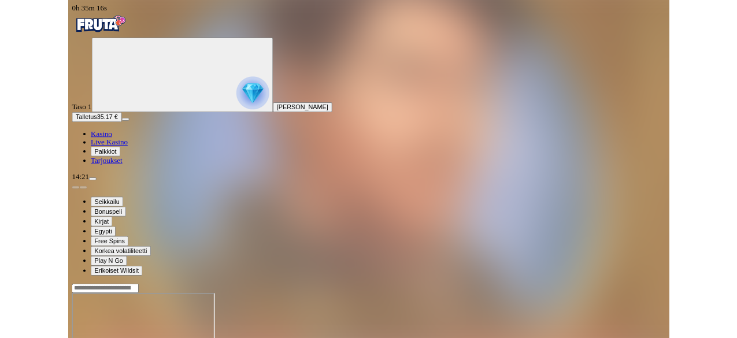
scroll to position [1643, 0]
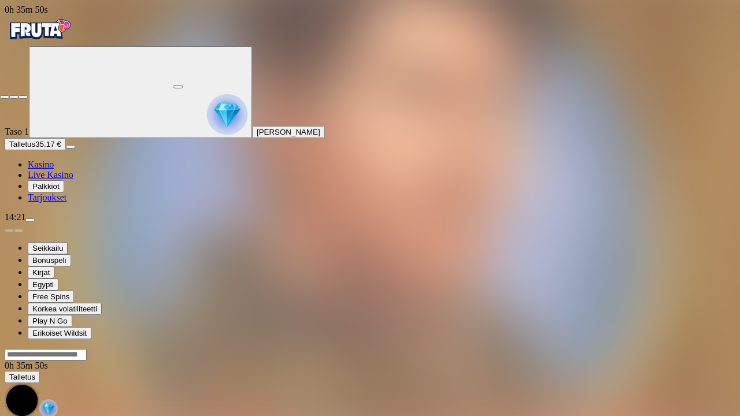
click at [5, 97] on span "close icon" at bounding box center [5, 97] width 0 height 0
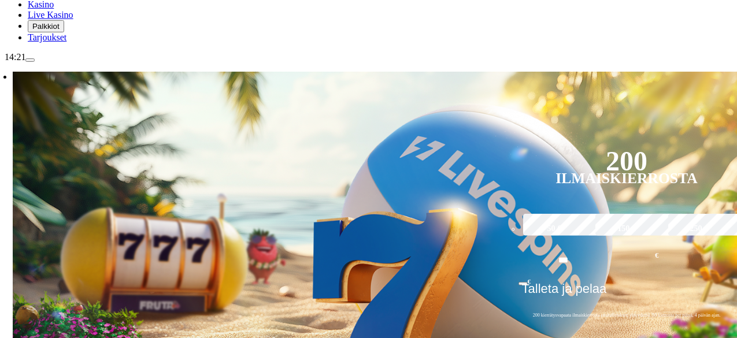
scroll to position [1721, 0]
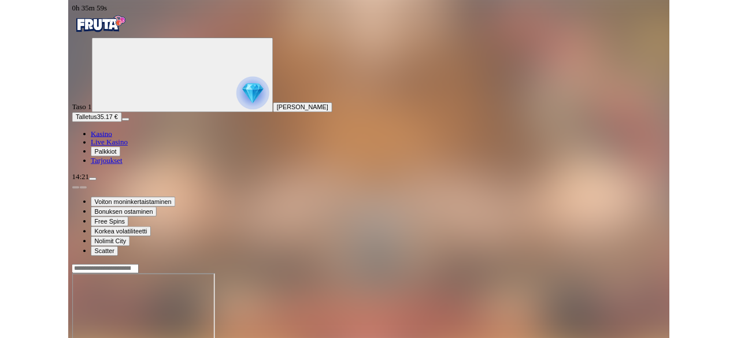
scroll to position [1643, 0]
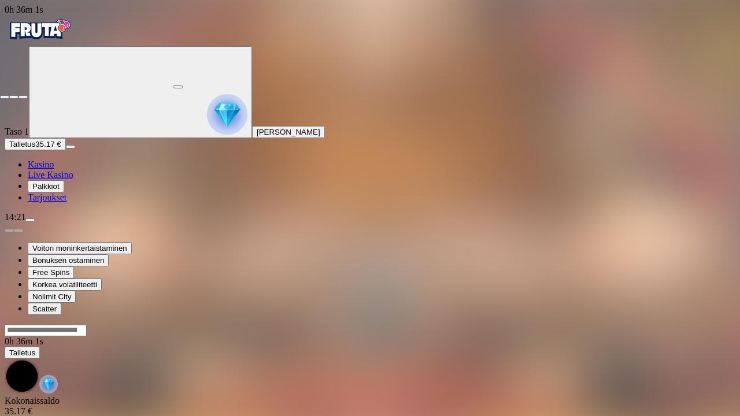
click at [5, 97] on span "close icon" at bounding box center [5, 97] width 0 height 0
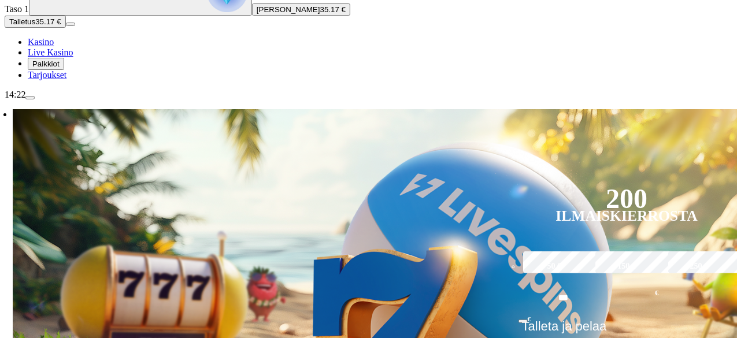
scroll to position [1721, 0]
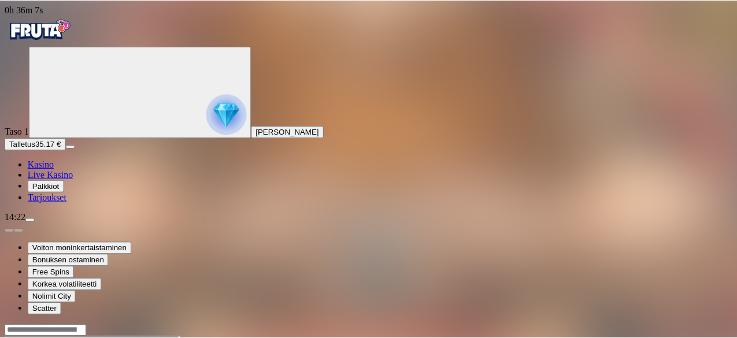
scroll to position [1721, 0]
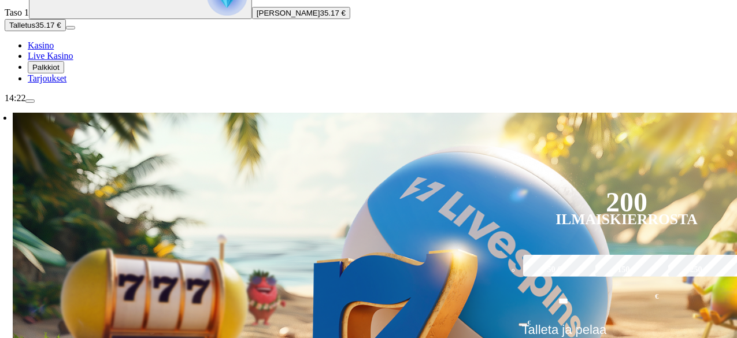
scroll to position [1721, 0]
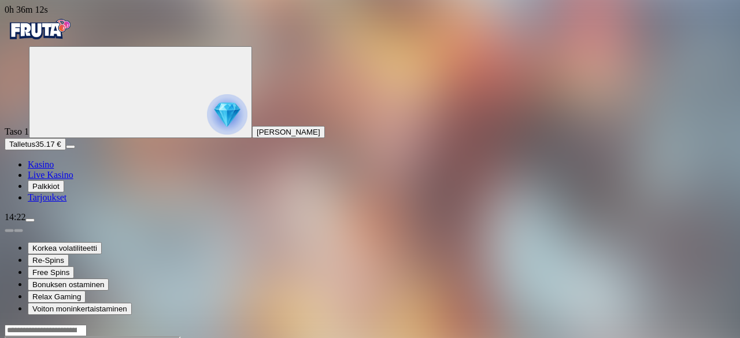
scroll to position [1721, 0]
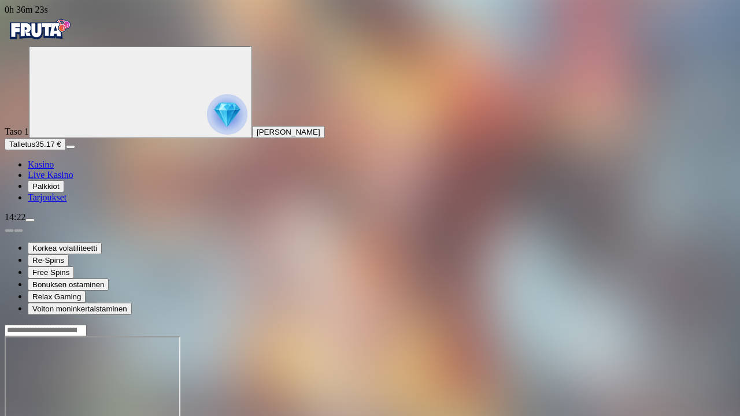
scroll to position [1643, 0]
click at [5, 97] on span "close icon" at bounding box center [5, 97] width 0 height 0
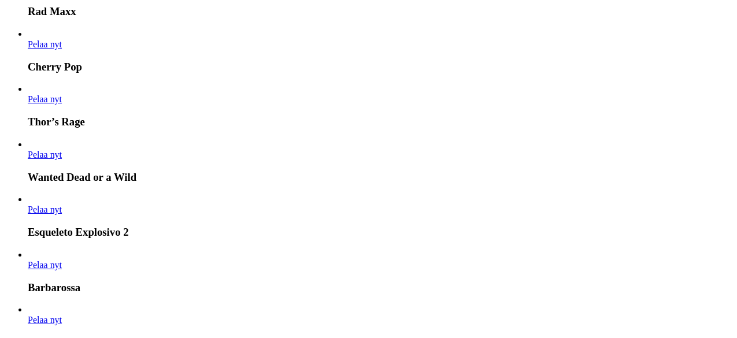
scroll to position [2239, 0]
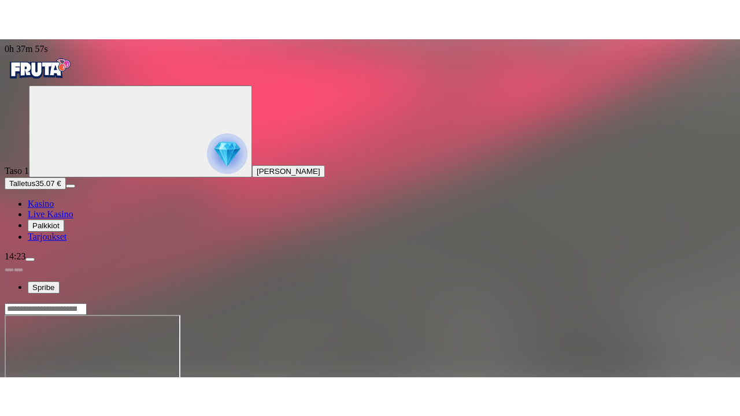
scroll to position [1721, 0]
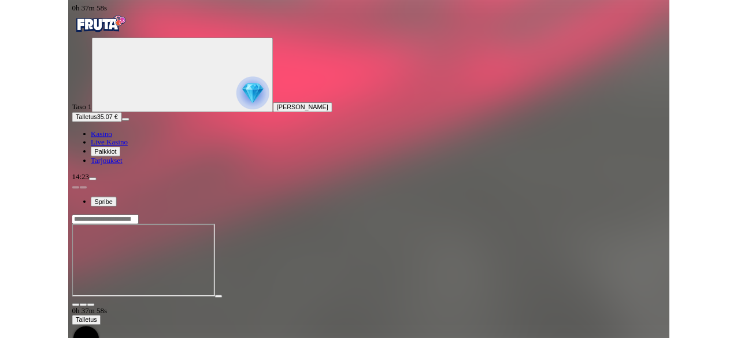
scroll to position [1643, 0]
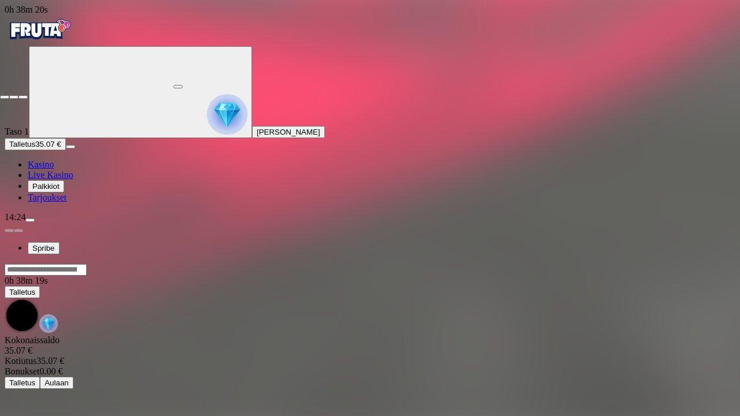
click at [5, 97] on span "close icon" at bounding box center [5, 97] width 0 height 0
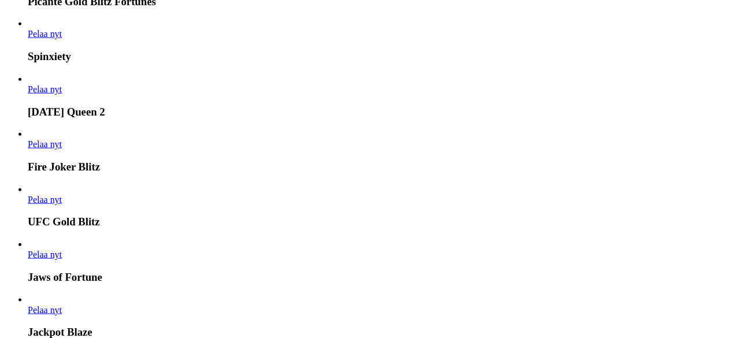
scroll to position [2748, 0]
